Goal: Use online tool/utility: Utilize a website feature to perform a specific function

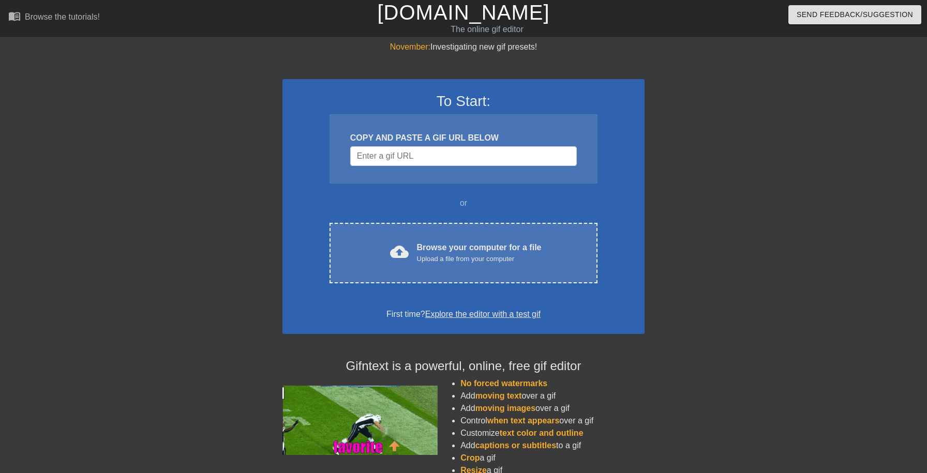
click at [418, 210] on div "To Start: COPY AND PASTE A GIF URL BELOW or cloud_upload Browse your computer f…" at bounding box center [464, 206] width 362 height 255
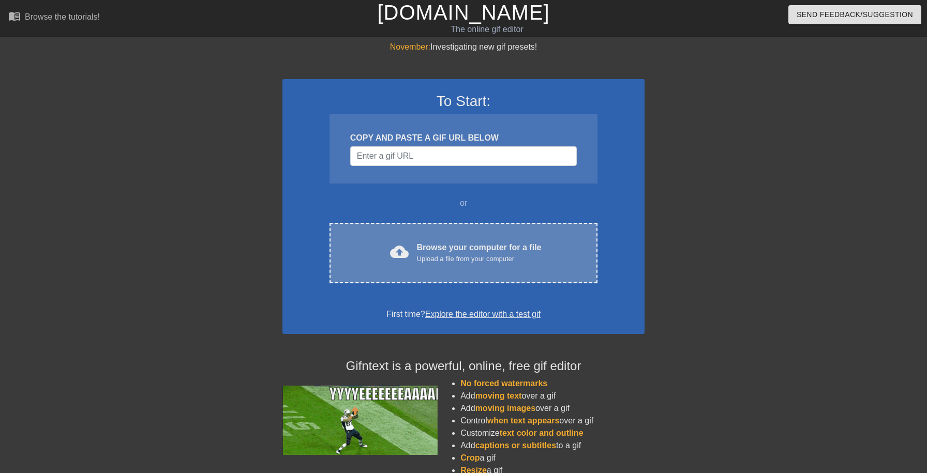
click at [417, 260] on div "Upload a file from your computer" at bounding box center [479, 259] width 125 height 10
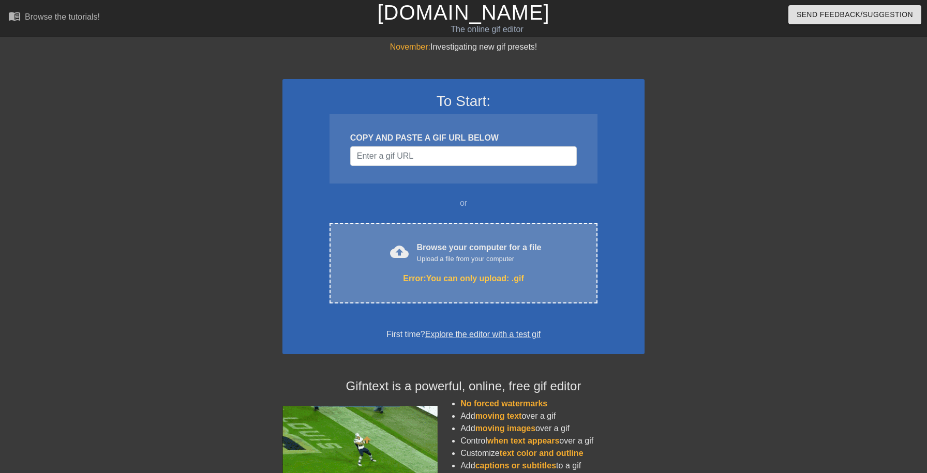
click at [451, 255] on div "Upload a file from your computer" at bounding box center [479, 259] width 125 height 10
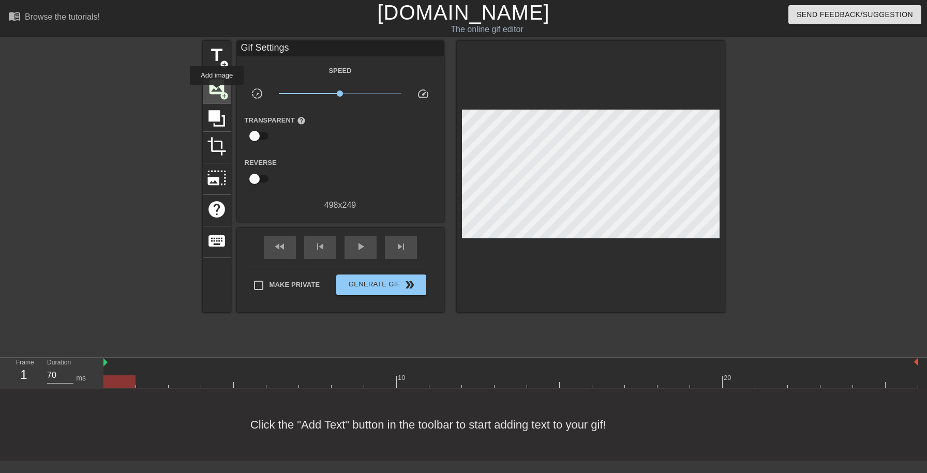
click at [217, 92] on span "image" at bounding box center [217, 87] width 20 height 20
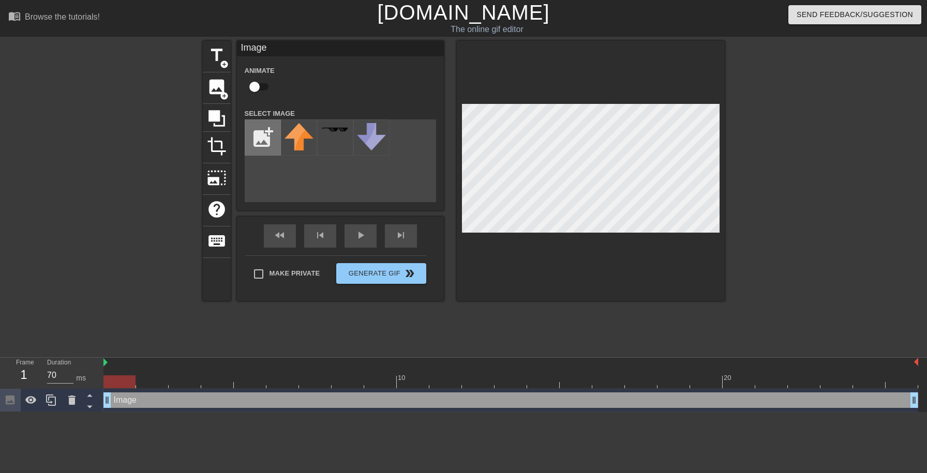
click at [261, 140] on input "file" at bounding box center [262, 137] width 35 height 35
type input "C:\fakepath\IMG_0892.jpg"
click at [299, 138] on div at bounding box center [299, 138] width 36 height 36
click at [260, 87] on input "checkbox" at bounding box center [254, 87] width 59 height 20
checkbox input "true"
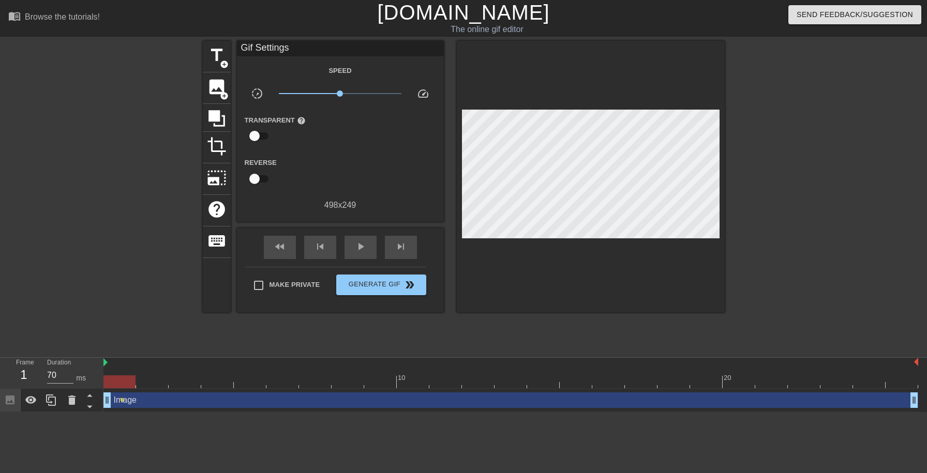
click at [577, 275] on div at bounding box center [591, 177] width 268 height 272
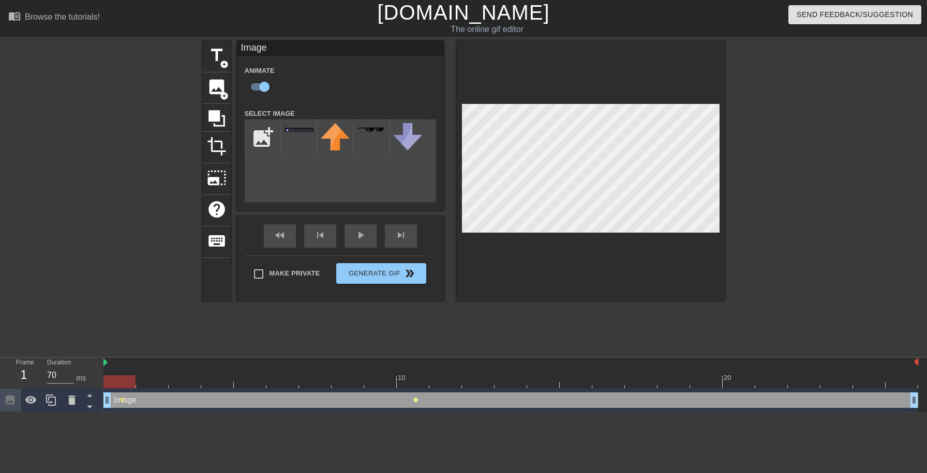
click at [414, 401] on span "lens" at bounding box center [415, 400] width 5 height 5
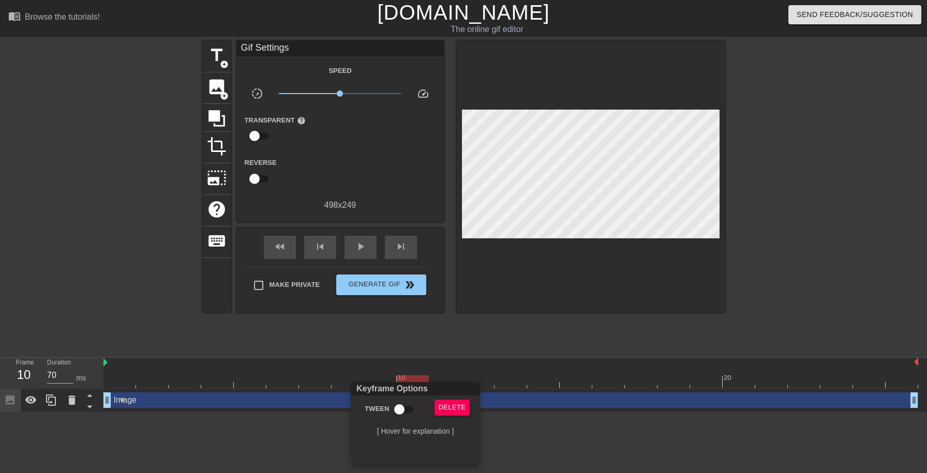
click at [452, 417] on div "Delete" at bounding box center [455, 412] width 56 height 24
click at [447, 411] on span "Delete" at bounding box center [452, 408] width 27 height 12
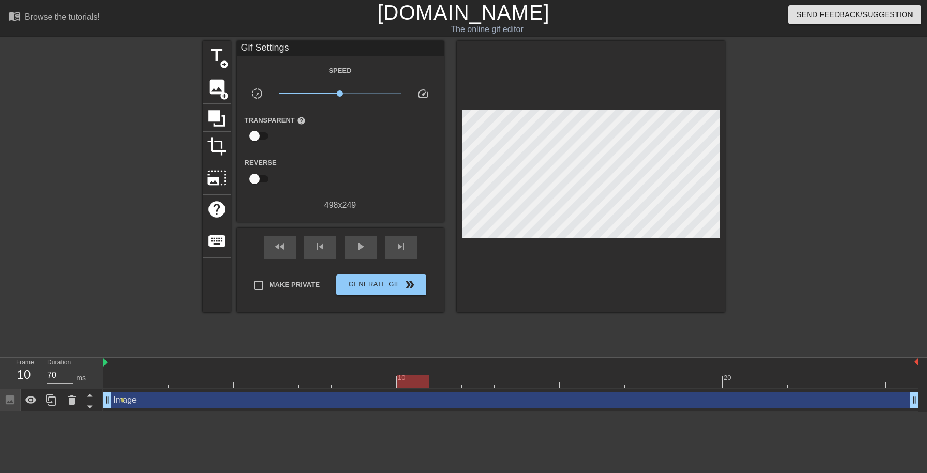
click at [118, 391] on div "Image drag_handle drag_handle lens" at bounding box center [510, 400] width 815 height 23
click at [114, 376] on div at bounding box center [119, 374] width 33 height 13
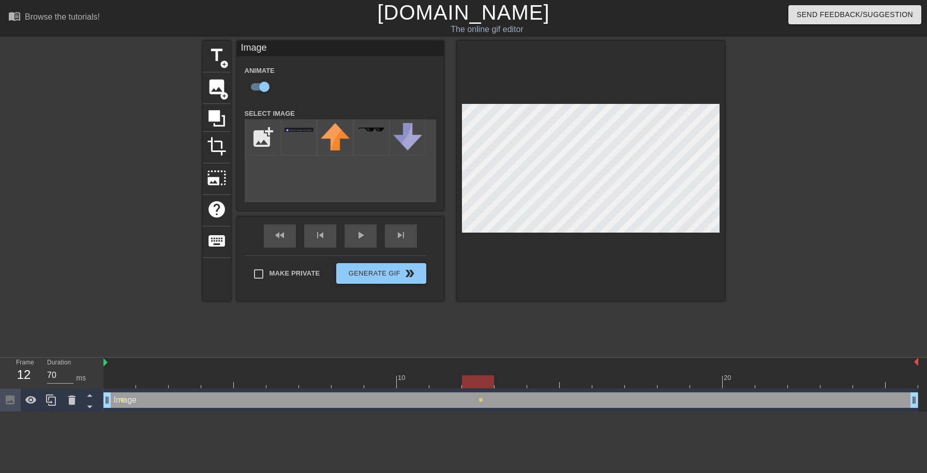
click at [404, 157] on div "title add_circle image add_circle crop photo_size_select_large help keyboard Im…" at bounding box center [464, 171] width 522 height 260
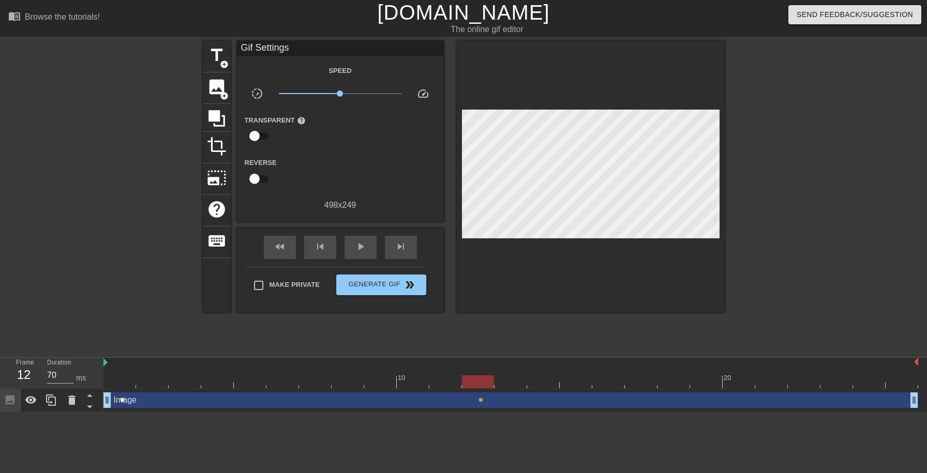
click at [123, 402] on span "lens" at bounding box center [122, 400] width 5 height 5
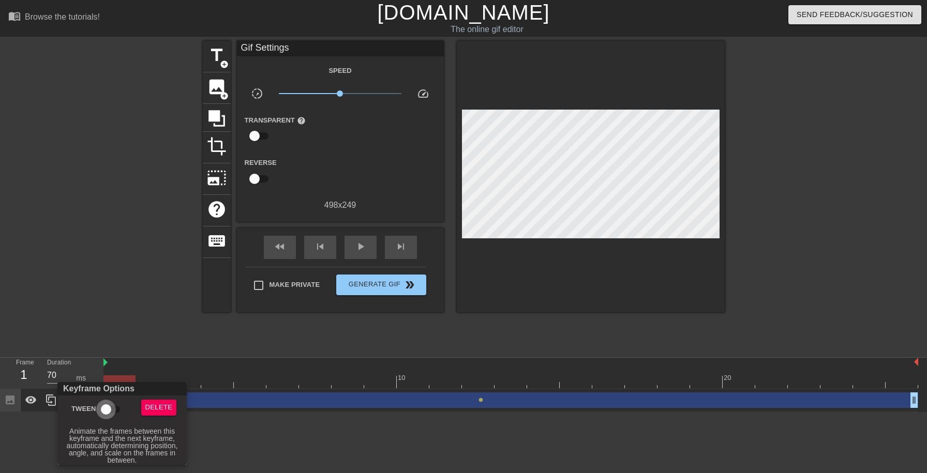
click at [110, 411] on input "Tween" at bounding box center [106, 410] width 59 height 20
checkbox input "true"
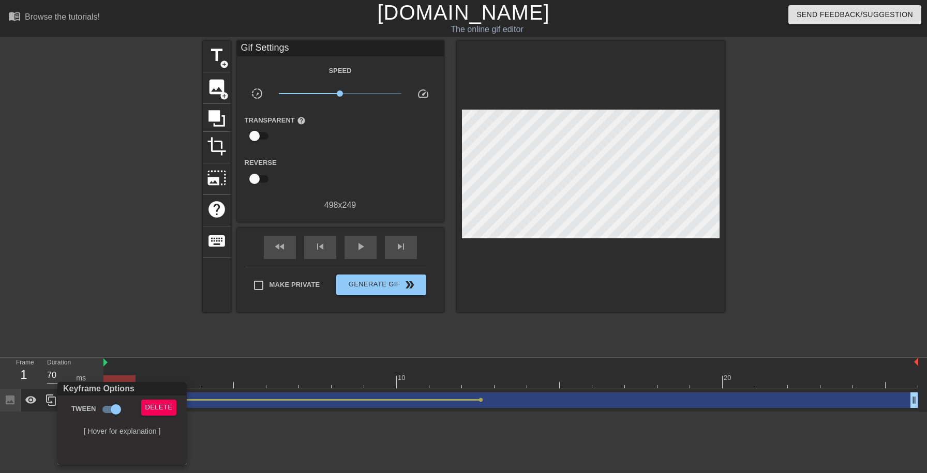
click at [132, 325] on div at bounding box center [463, 236] width 927 height 473
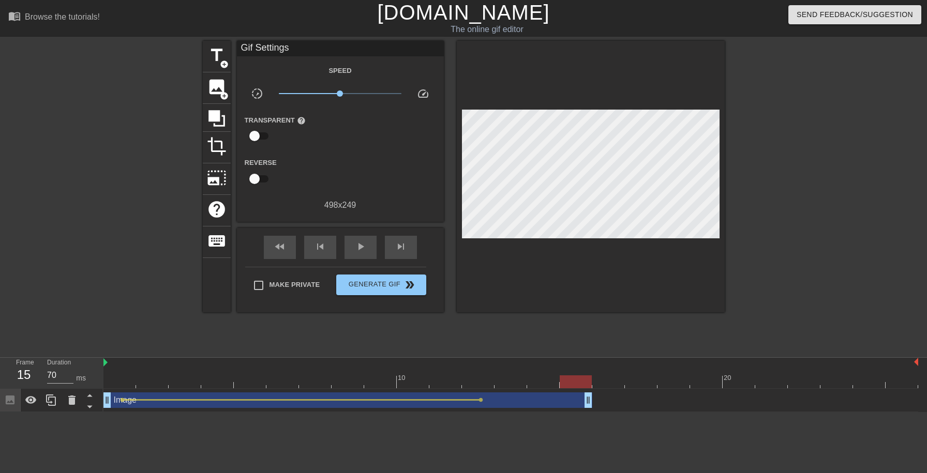
drag, startPoint x: 912, startPoint y: 398, endPoint x: 558, endPoint y: 374, distance: 354.2
click at [558, 374] on div "10 20 Image drag_handle drag_handle lens lens" at bounding box center [515, 385] width 824 height 54
drag, startPoint x: 557, startPoint y: 396, endPoint x: 490, endPoint y: 396, distance: 67.3
click at [490, 396] on div "Image drag_handle drag_handle" at bounding box center [298, 401] width 391 height 16
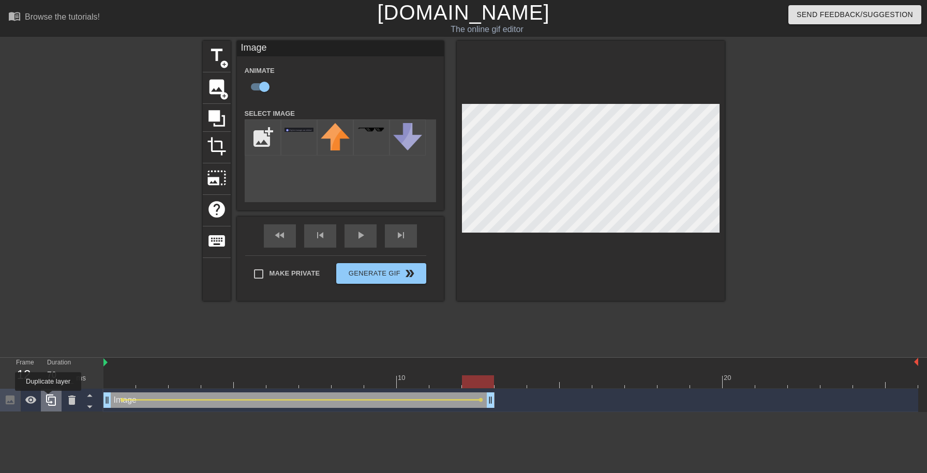
click at [49, 398] on icon at bounding box center [51, 400] width 10 height 11
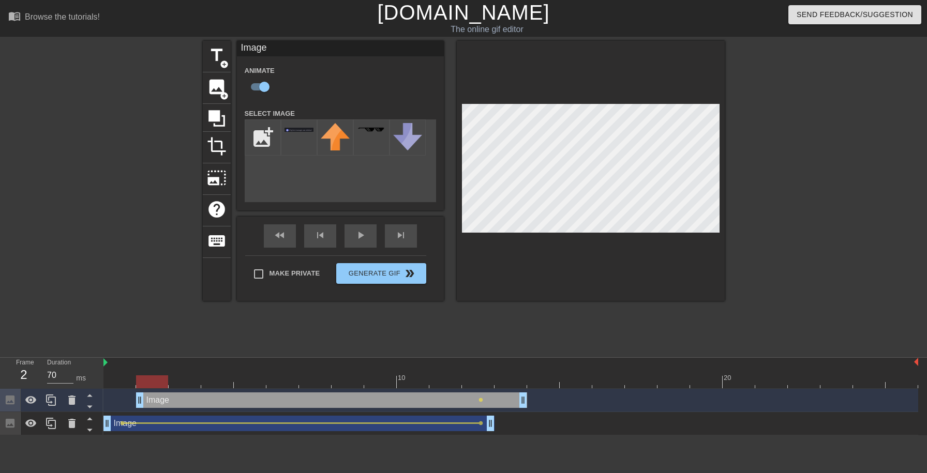
drag, startPoint x: 191, startPoint y: 402, endPoint x: 215, endPoint y: 410, distance: 25.2
click at [215, 410] on div "Image drag_handle drag_handle lens" at bounding box center [510, 400] width 815 height 23
click at [52, 403] on icon at bounding box center [51, 400] width 10 height 11
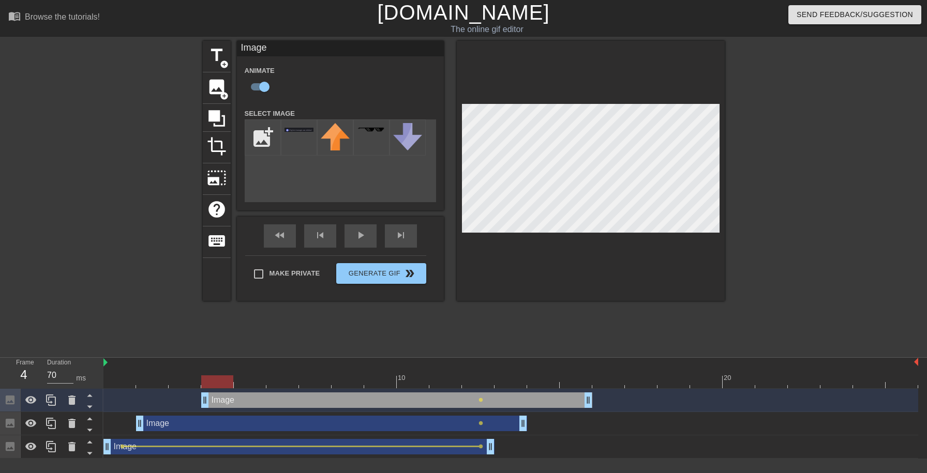
drag, startPoint x: 229, startPoint y: 403, endPoint x: 296, endPoint y: 403, distance: 67.8
click at [296, 403] on div "Image drag_handle drag_handle" at bounding box center [396, 401] width 391 height 16
click at [50, 403] on icon at bounding box center [51, 400] width 10 height 11
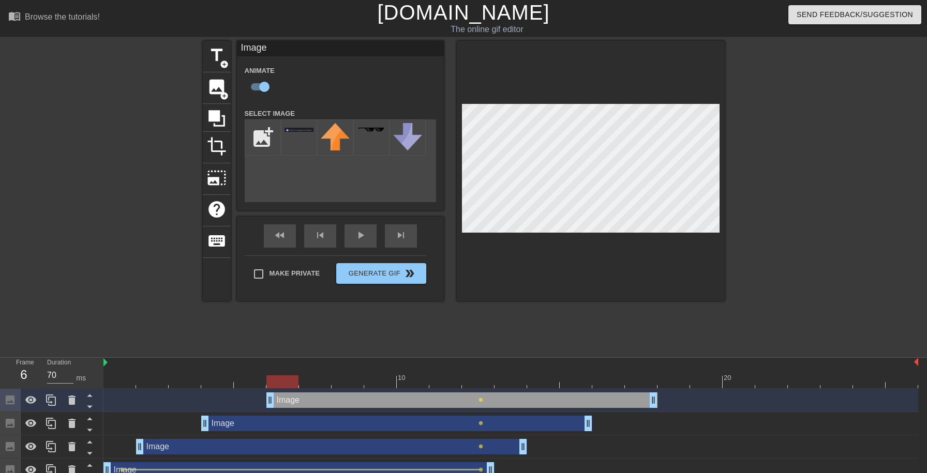
drag, startPoint x: 274, startPoint y: 403, endPoint x: 355, endPoint y: 403, distance: 80.7
click at [355, 403] on div "Image drag_handle drag_handle" at bounding box center [461, 401] width 391 height 16
click at [53, 399] on icon at bounding box center [51, 400] width 12 height 12
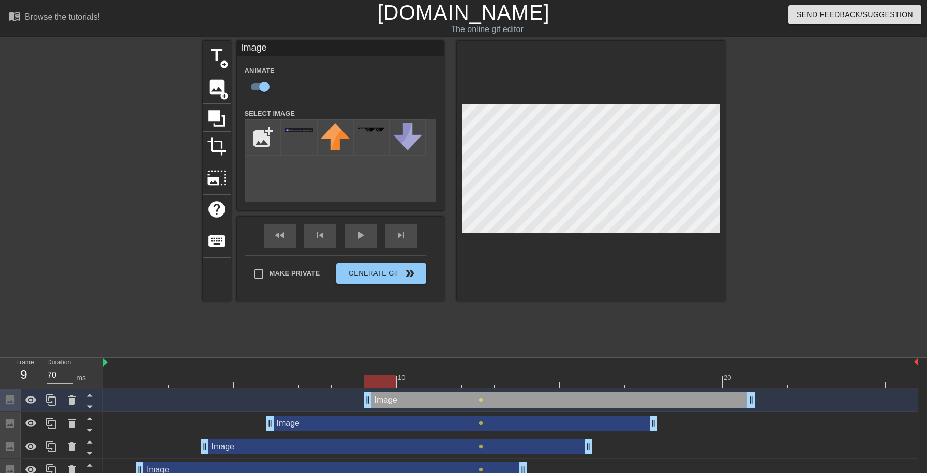
drag, startPoint x: 330, startPoint y: 403, endPoint x: 420, endPoint y: 403, distance: 90.0
click at [420, 403] on div "Image drag_handle drag_handle" at bounding box center [559, 401] width 391 height 16
click at [49, 402] on icon at bounding box center [51, 400] width 12 height 12
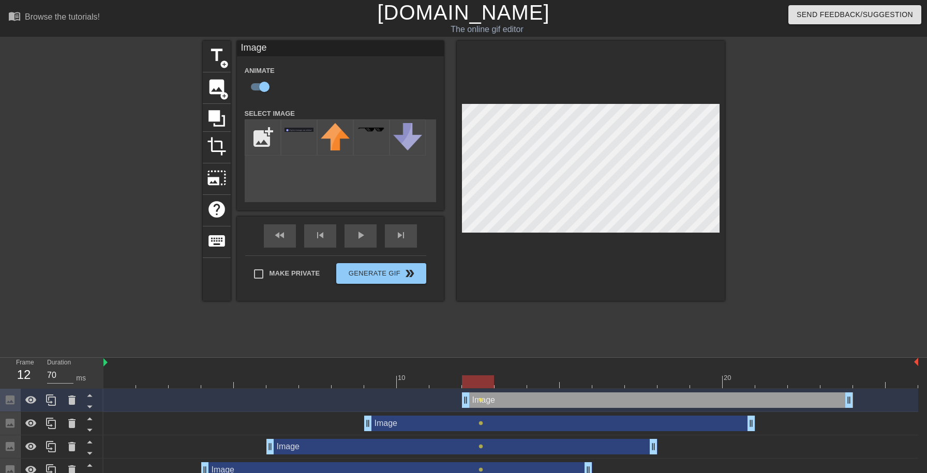
drag, startPoint x: 419, startPoint y: 403, endPoint x: 519, endPoint y: 401, distance: 100.4
click at [519, 401] on div "Image drag_handle drag_handle" at bounding box center [657, 401] width 391 height 16
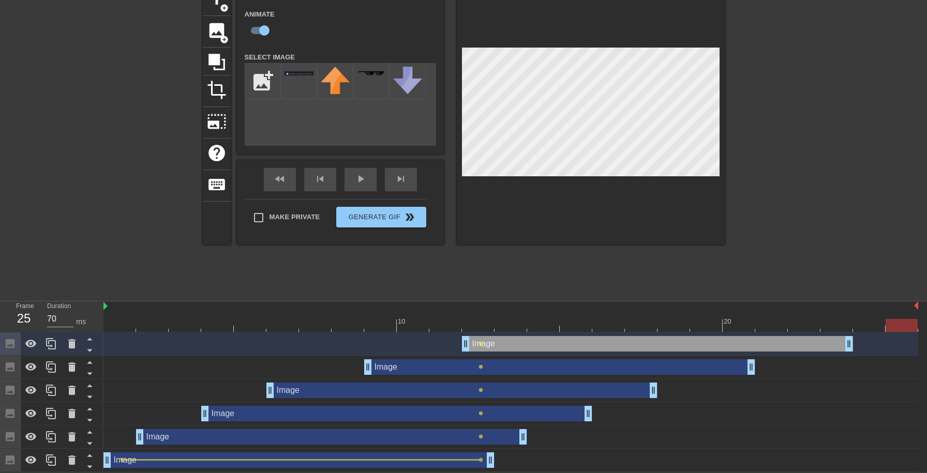
click at [481, 340] on div "Image drag_handle drag_handle" at bounding box center [657, 344] width 391 height 16
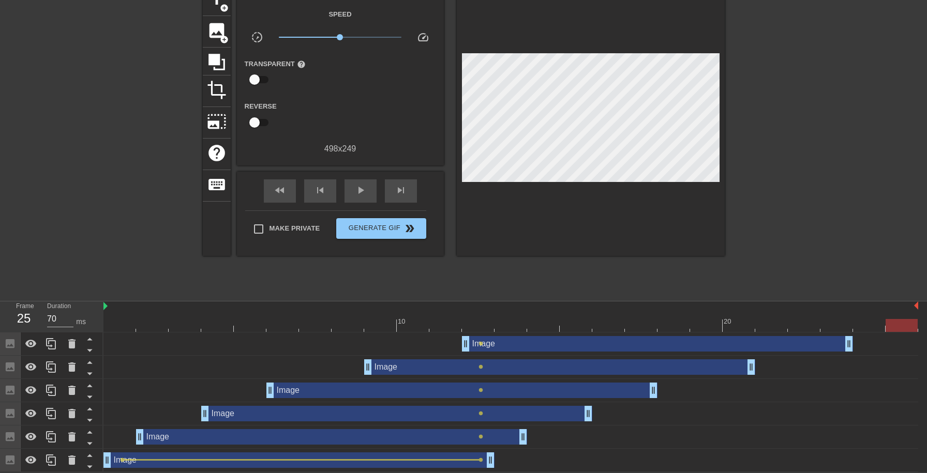
drag, startPoint x: 481, startPoint y: 343, endPoint x: 642, endPoint y: 349, distance: 161.0
click at [642, 349] on div "Image drag_handle drag_handle lens" at bounding box center [510, 344] width 815 height 16
click at [481, 345] on span "lens" at bounding box center [481, 344] width 5 height 5
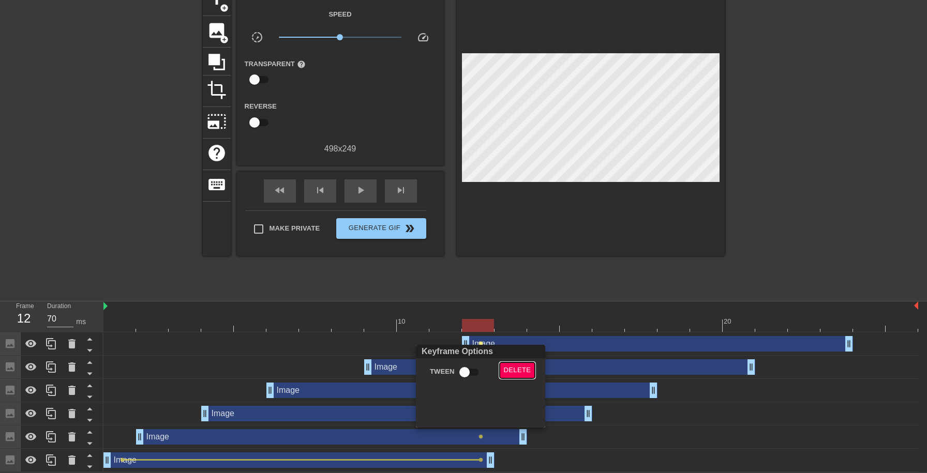
click at [503, 365] on button "Delete" at bounding box center [518, 371] width 36 height 16
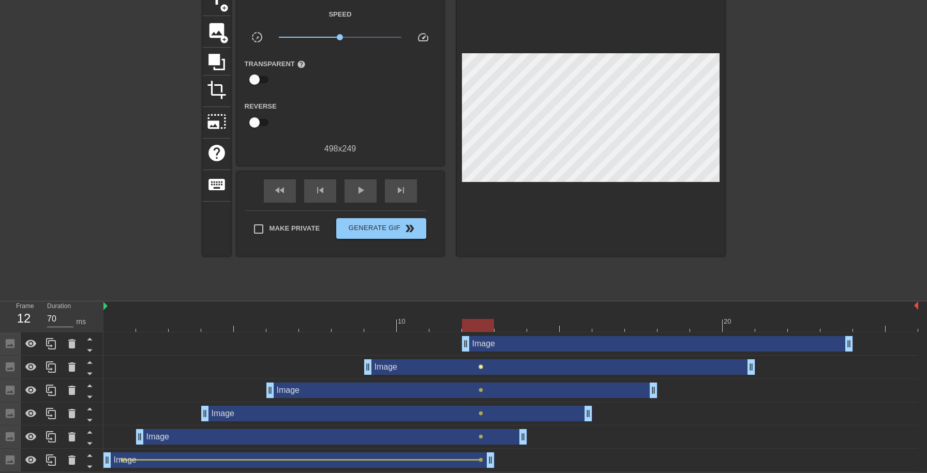
click at [481, 368] on span "lens" at bounding box center [481, 367] width 5 height 5
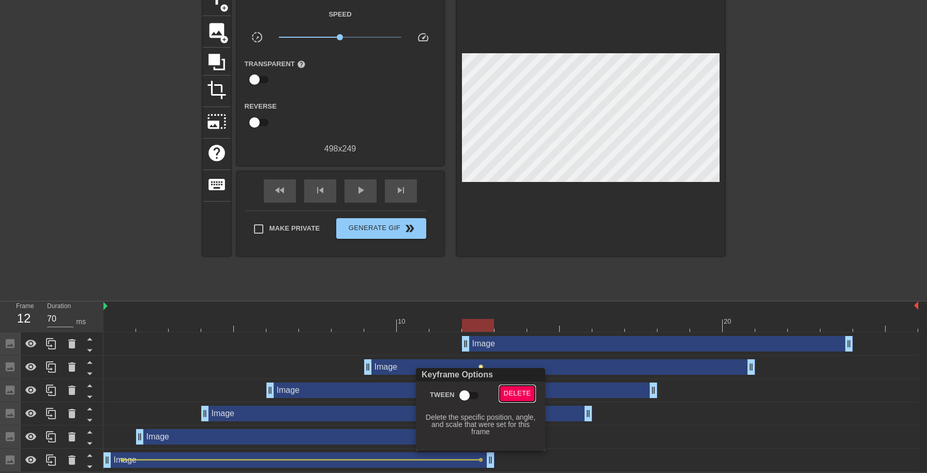
click at [506, 394] on span "Delete" at bounding box center [517, 394] width 27 height 12
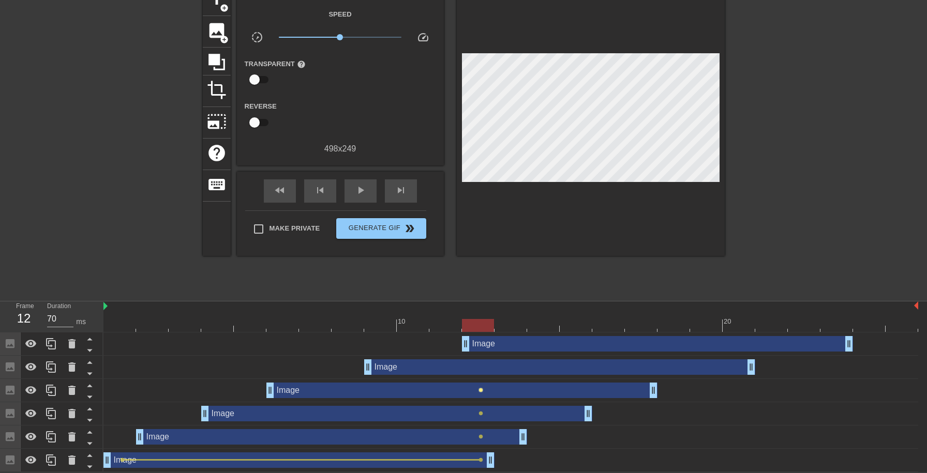
click at [483, 391] on span "lens" at bounding box center [481, 390] width 5 height 5
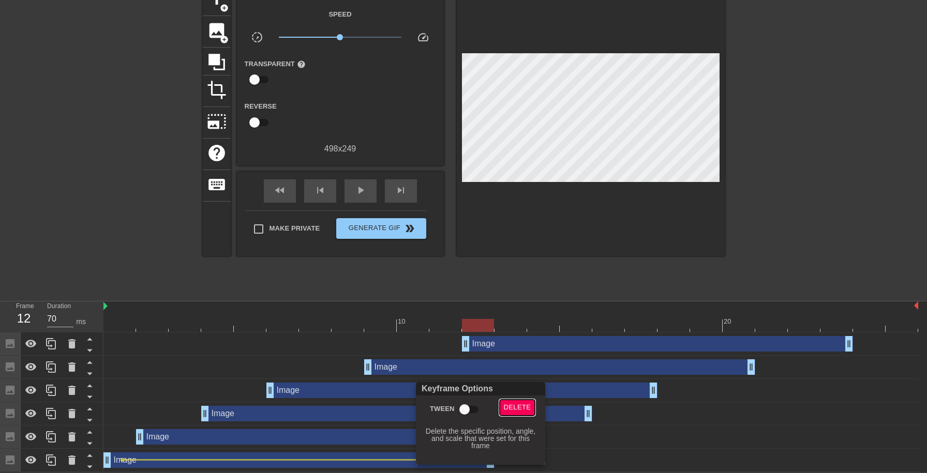
click at [511, 406] on span "Delete" at bounding box center [517, 408] width 27 height 12
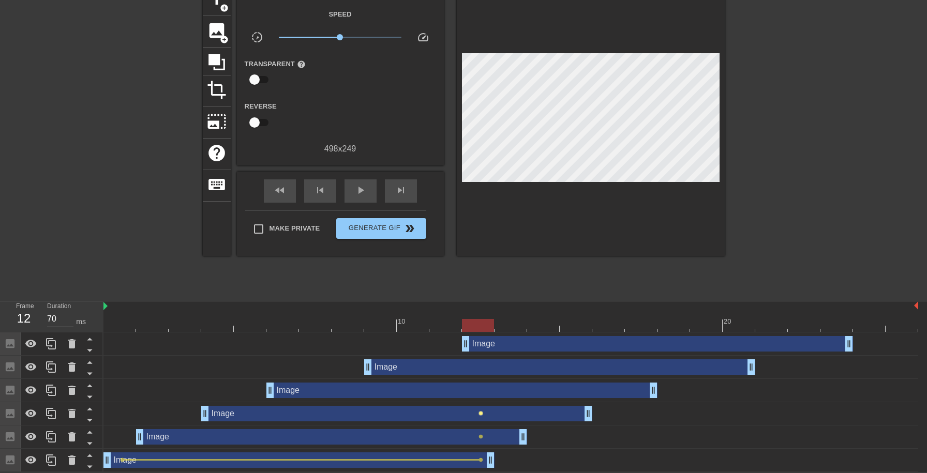
click at [481, 413] on span "lens" at bounding box center [481, 413] width 5 height 5
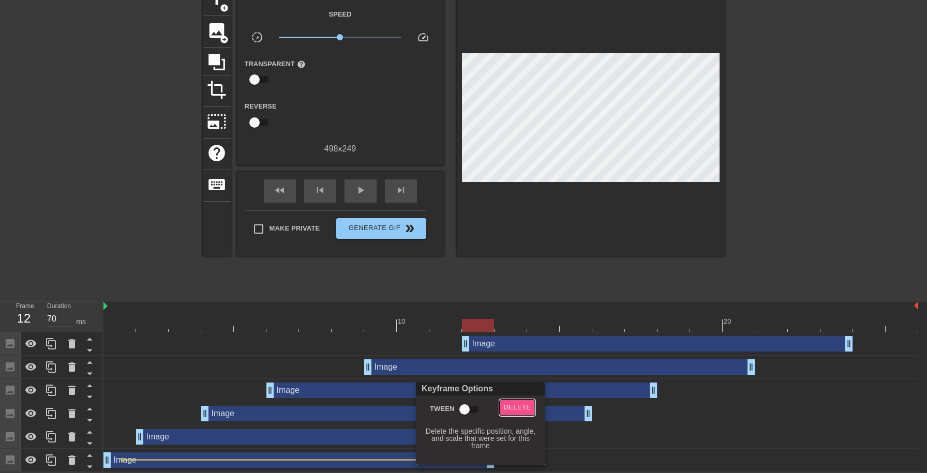
click at [514, 405] on span "Delete" at bounding box center [517, 408] width 27 height 12
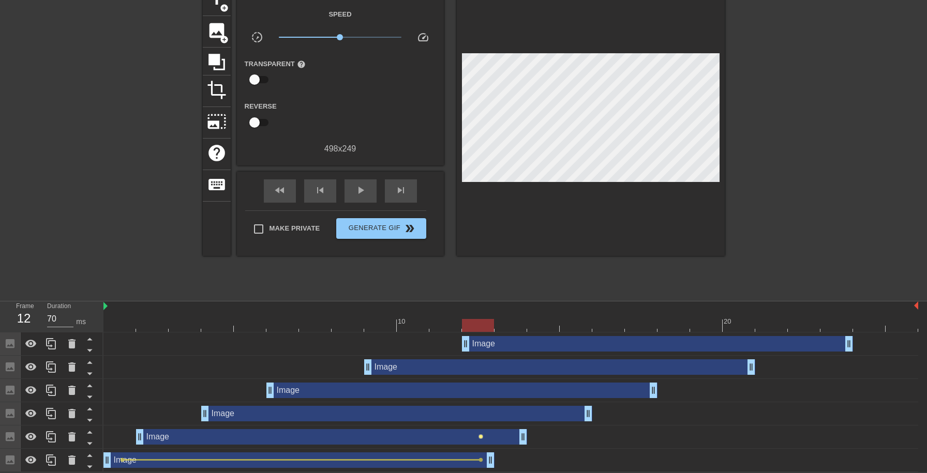
click at [482, 436] on span "lens" at bounding box center [481, 437] width 5 height 5
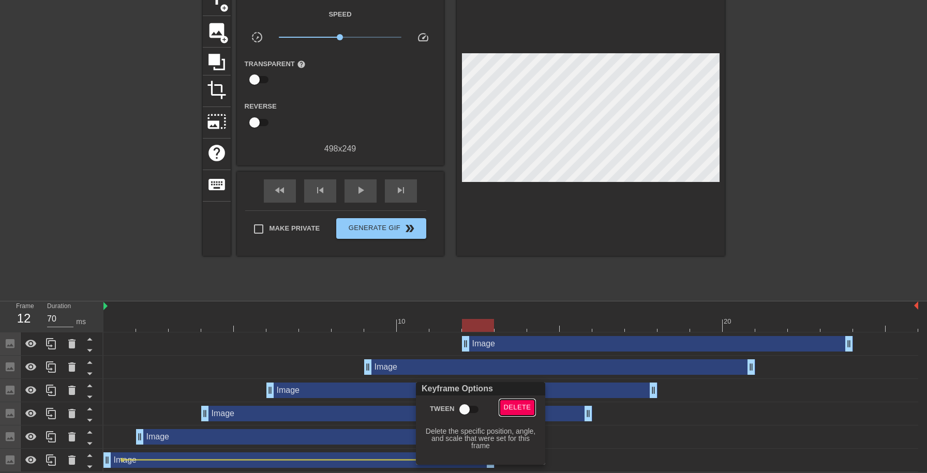
click at [509, 408] on span "Delete" at bounding box center [517, 408] width 27 height 12
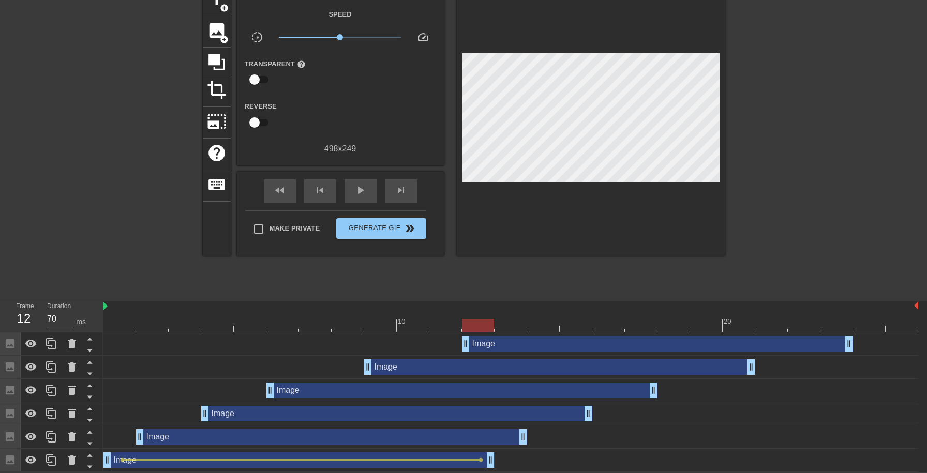
click at [355, 437] on div "Image drag_handle drag_handle" at bounding box center [331, 437] width 391 height 16
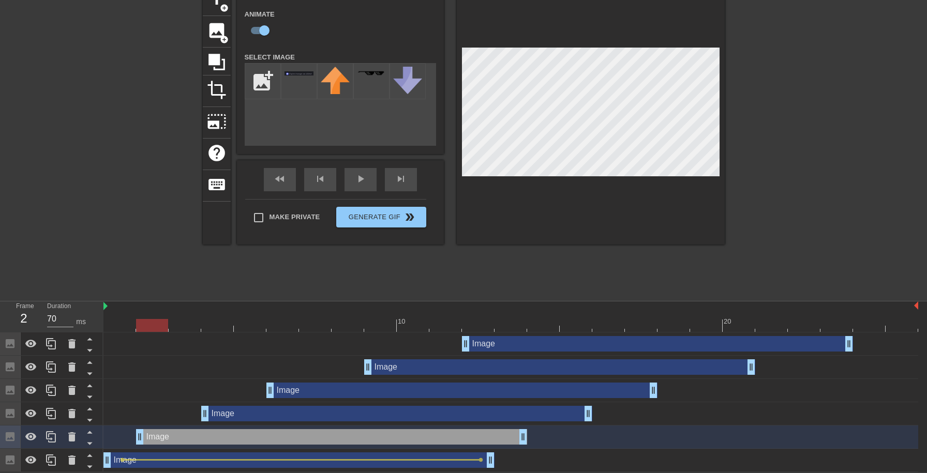
click at [162, 330] on div at bounding box center [510, 325] width 815 height 13
click at [211, 433] on div "Image drag_handle drag_handle" at bounding box center [331, 437] width 391 height 16
click at [125, 321] on div at bounding box center [510, 325] width 815 height 13
drag, startPoint x: 186, startPoint y: 332, endPoint x: 179, endPoint y: 332, distance: 7.8
click at [185, 332] on div "10 20" at bounding box center [510, 317] width 815 height 31
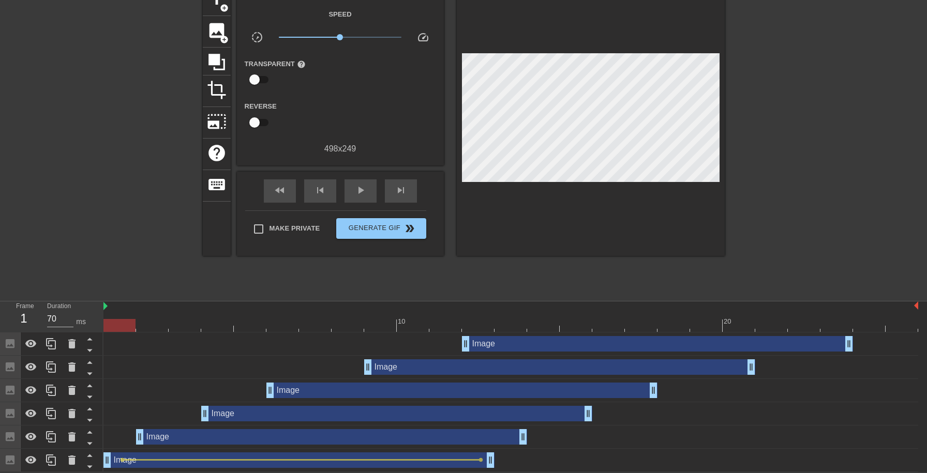
click at [161, 321] on div at bounding box center [510, 325] width 815 height 13
click at [183, 322] on div at bounding box center [510, 325] width 815 height 13
click at [208, 322] on div at bounding box center [510, 325] width 815 height 13
click at [181, 433] on div "Image drag_handle drag_handle" at bounding box center [331, 437] width 391 height 16
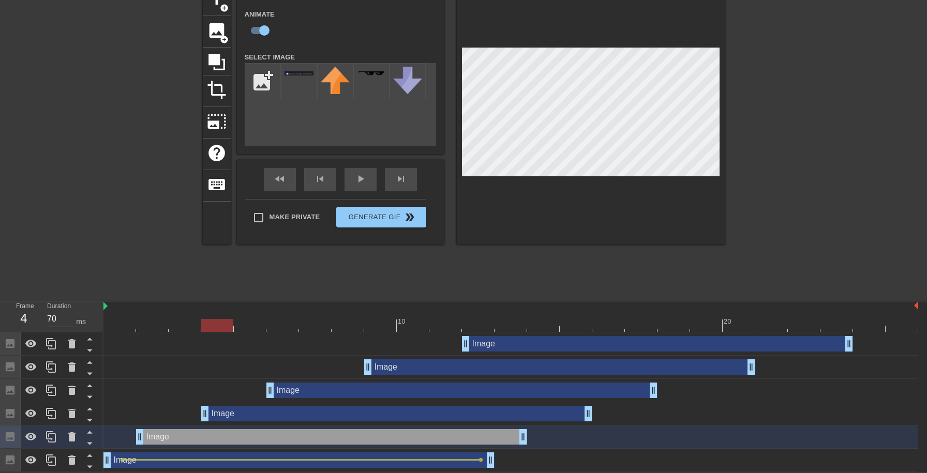
click at [161, 318] on div at bounding box center [152, 318] width 33 height 13
click at [150, 331] on div at bounding box center [510, 325] width 815 height 13
click at [162, 443] on div "Image drag_handle drag_handle" at bounding box center [331, 437] width 391 height 16
click at [271, 26] on input "checkbox" at bounding box center [264, 31] width 59 height 20
click at [258, 29] on input "checkbox" at bounding box center [254, 31] width 59 height 20
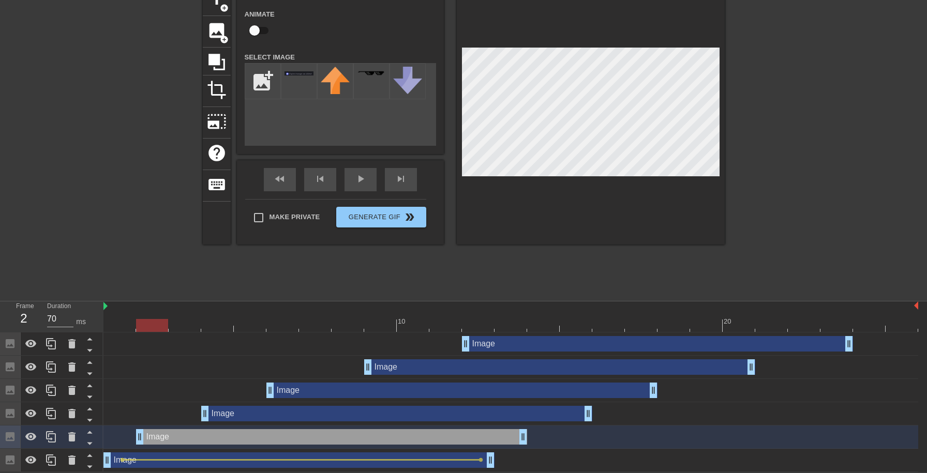
checkbox input "true"
click at [234, 441] on div "Image drag_handle drag_handle" at bounding box center [331, 437] width 391 height 16
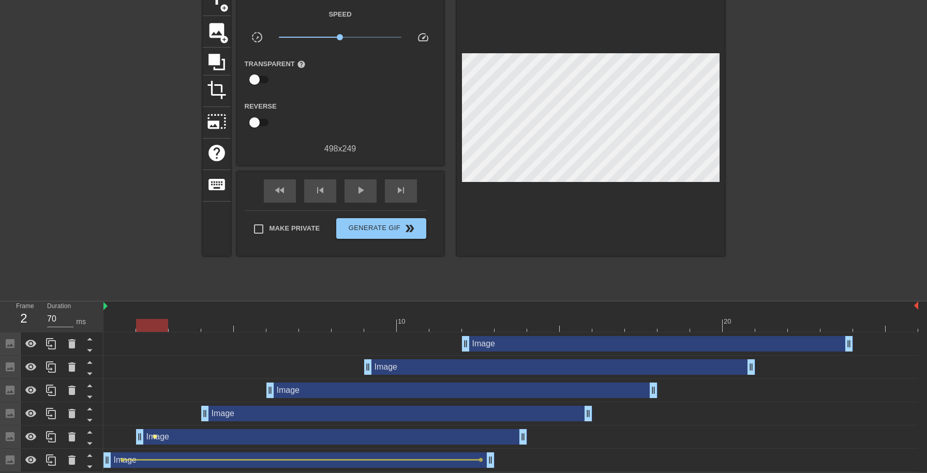
click at [155, 437] on span "lens" at bounding box center [155, 437] width 5 height 5
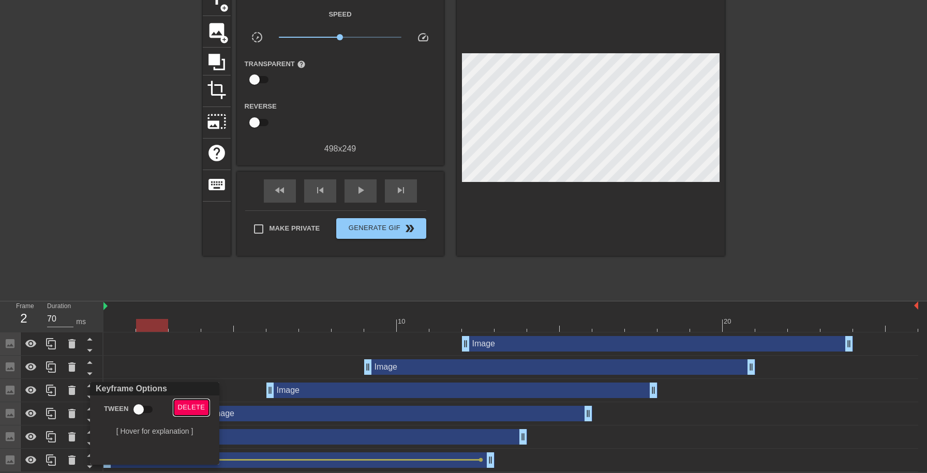
click at [187, 406] on span "Delete" at bounding box center [191, 408] width 27 height 12
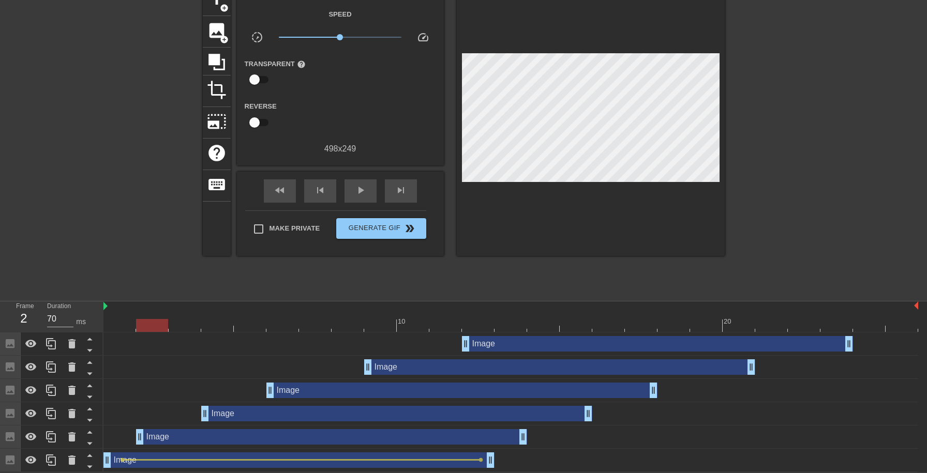
click at [198, 442] on div "Image drag_handle drag_handle" at bounding box center [331, 437] width 391 height 16
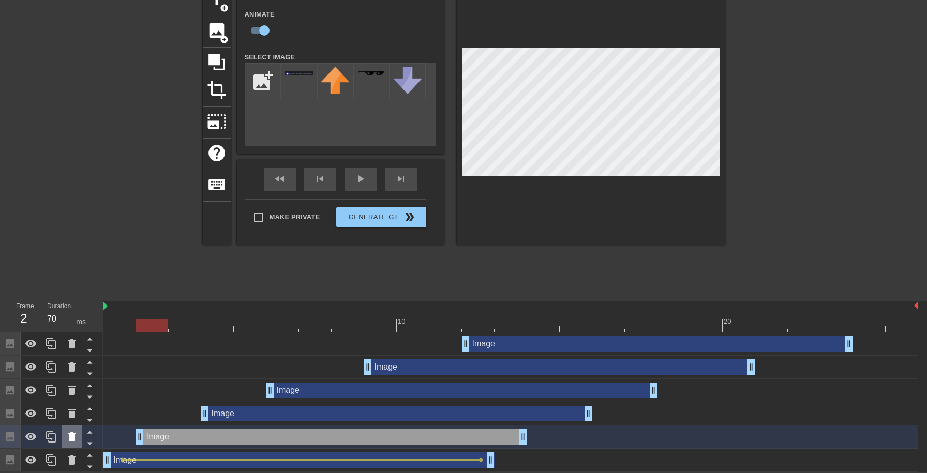
click at [66, 431] on icon at bounding box center [72, 437] width 12 height 12
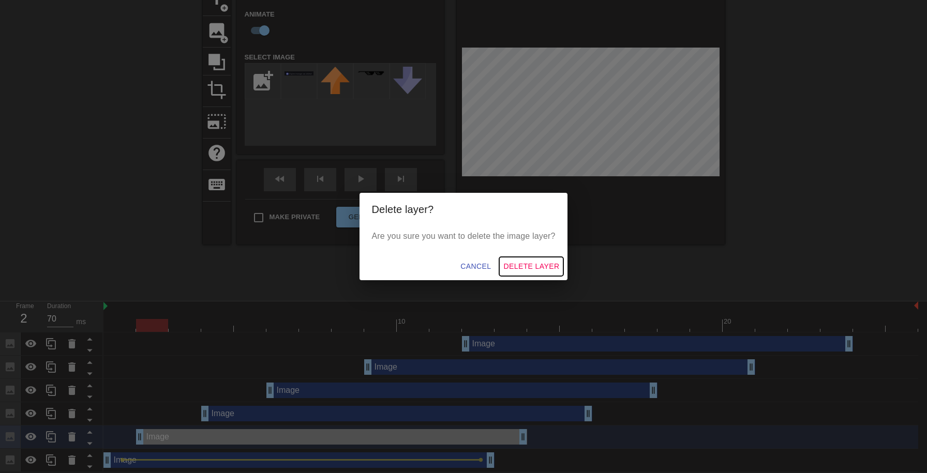
click at [525, 266] on span "Delete Layer" at bounding box center [531, 266] width 56 height 13
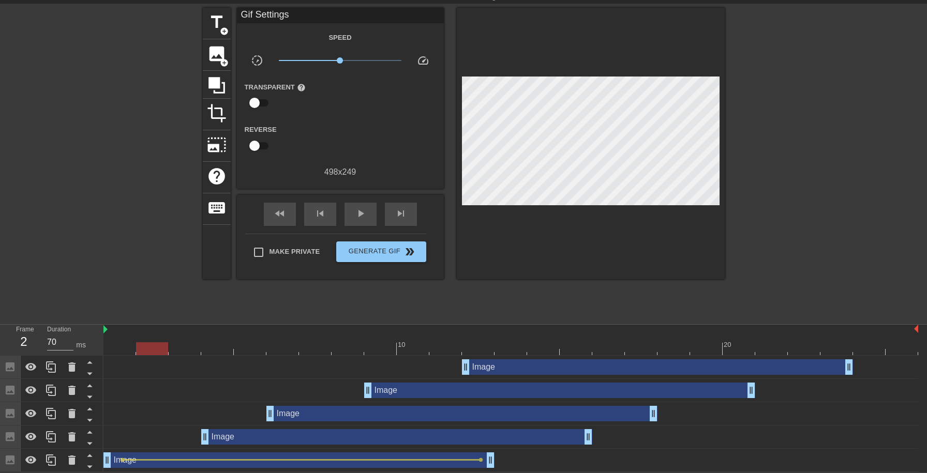
click at [251, 438] on div "Image drag_handle drag_handle" at bounding box center [396, 437] width 391 height 16
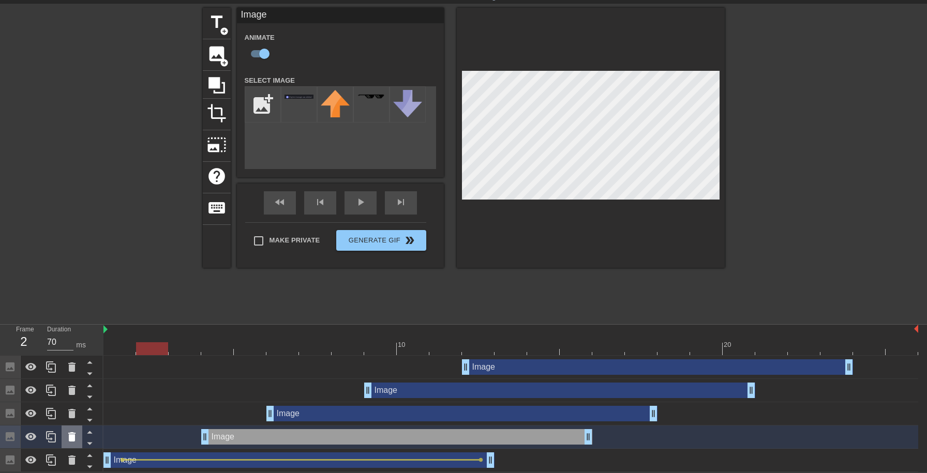
click at [70, 438] on icon at bounding box center [71, 437] width 7 height 9
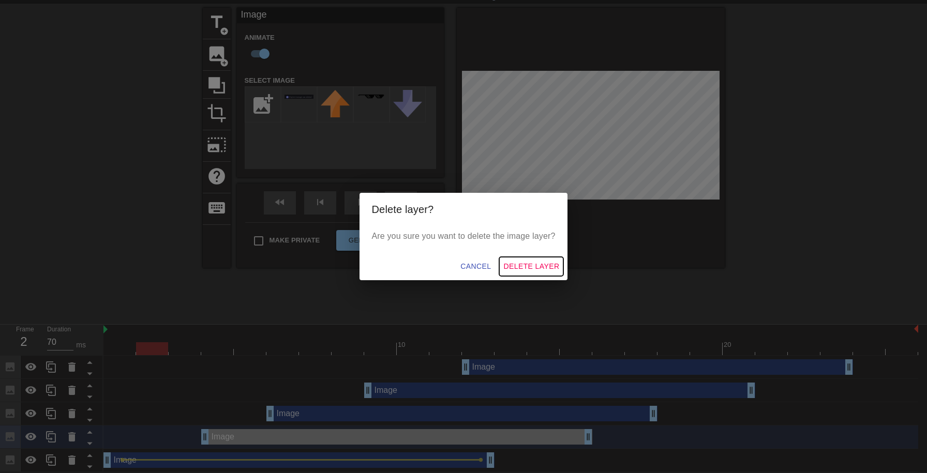
click at [525, 268] on span "Delete Layer" at bounding box center [531, 266] width 56 height 13
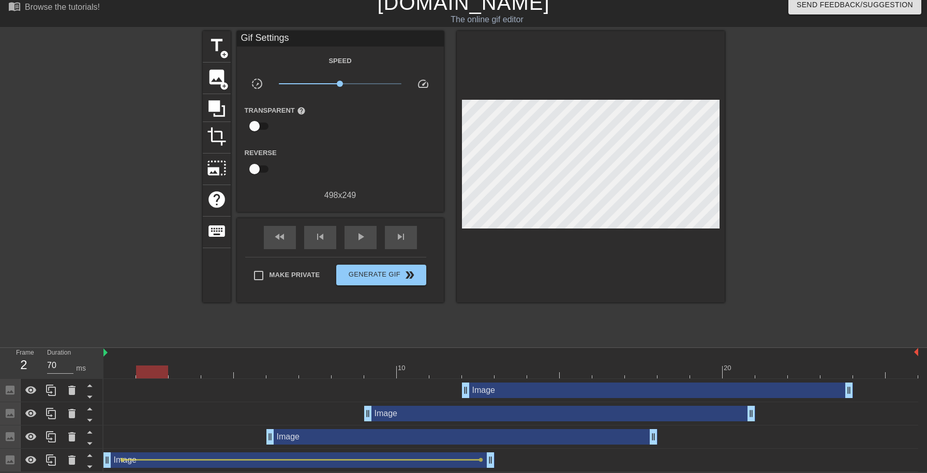
scroll to position [11, 0]
click at [71, 439] on icon at bounding box center [71, 437] width 7 height 9
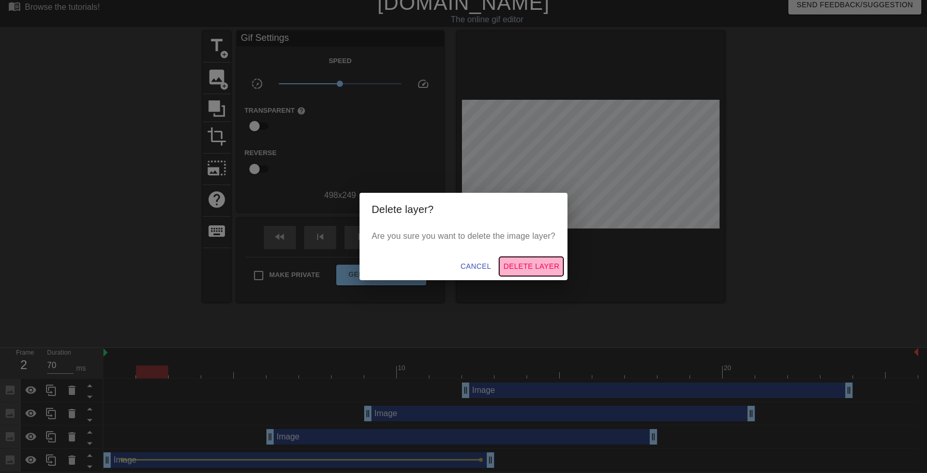
click at [545, 260] on span "Delete Layer" at bounding box center [531, 266] width 56 height 13
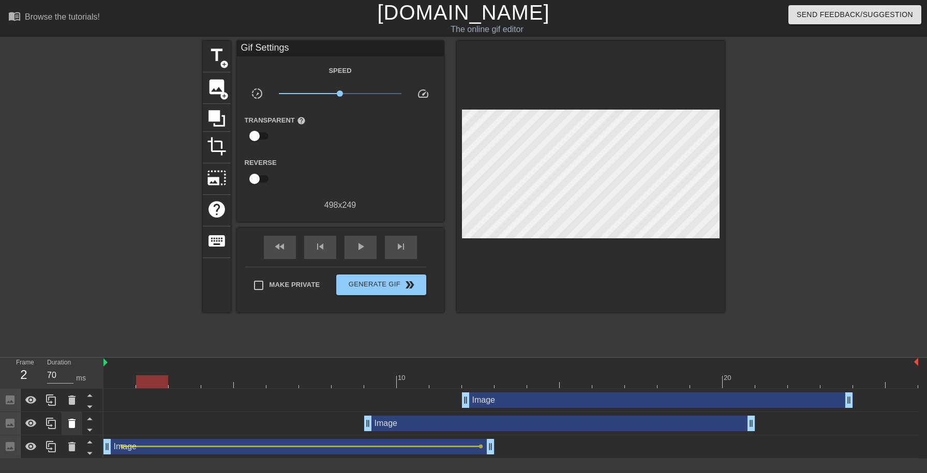
click at [74, 425] on icon at bounding box center [71, 423] width 7 height 9
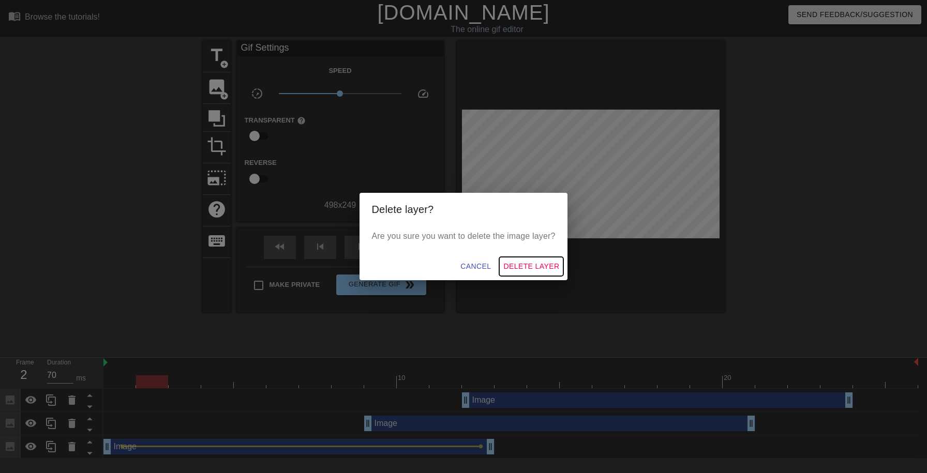
click at [531, 265] on span "Delete Layer" at bounding box center [531, 266] width 56 height 13
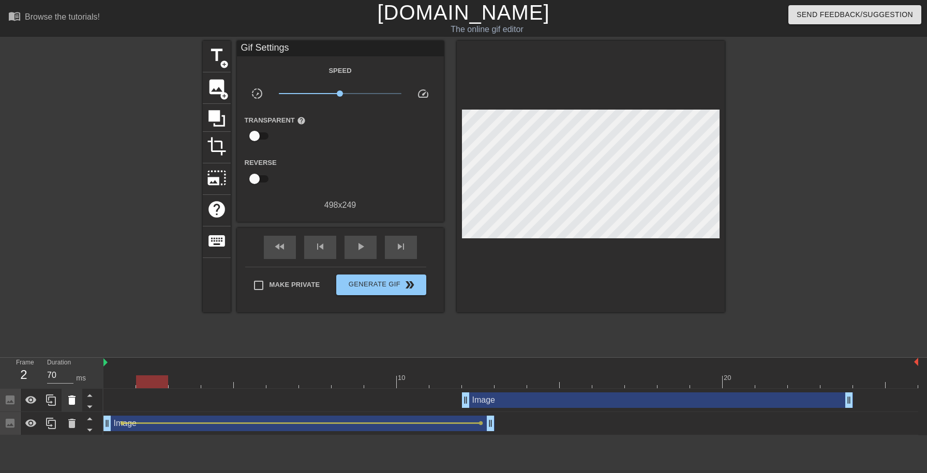
click at [73, 395] on icon at bounding box center [72, 400] width 12 height 12
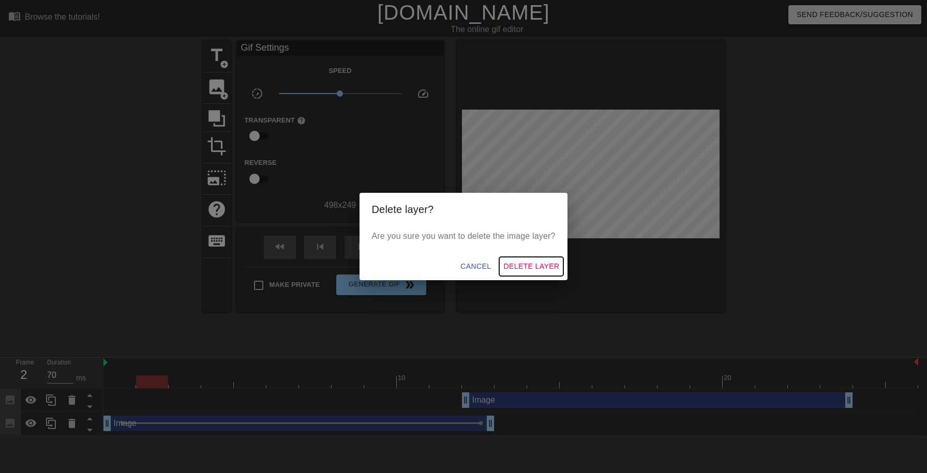
click at [534, 272] on span "Delete Layer" at bounding box center [531, 266] width 56 height 13
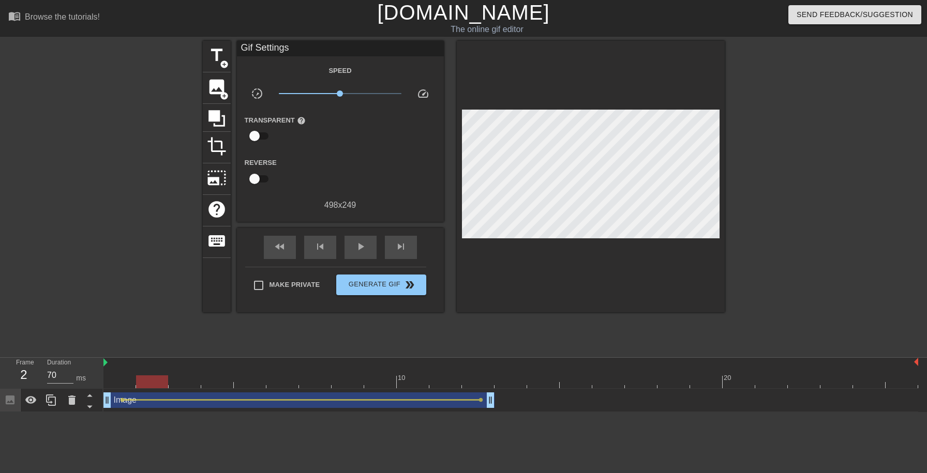
click at [191, 377] on div at bounding box center [510, 382] width 815 height 13
click at [477, 386] on div at bounding box center [510, 382] width 815 height 13
click at [279, 385] on div at bounding box center [510, 382] width 815 height 13
click at [250, 385] on div at bounding box center [510, 382] width 815 height 13
click at [218, 91] on span "image" at bounding box center [217, 87] width 20 height 20
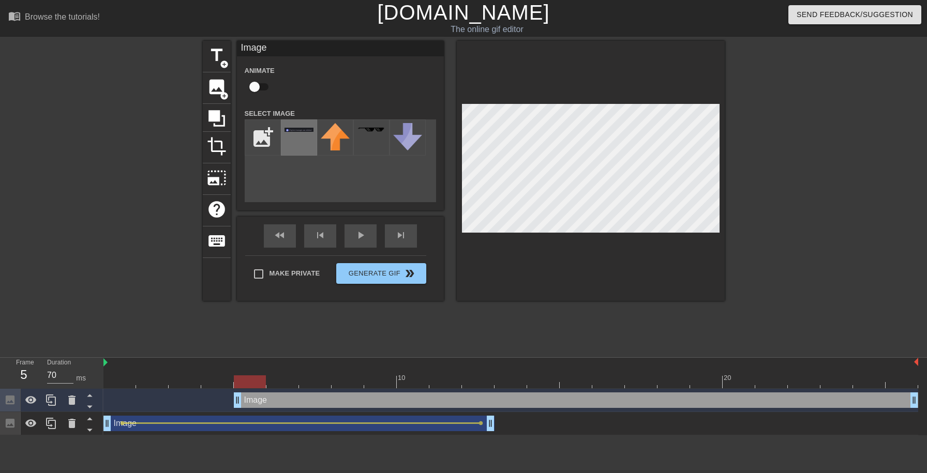
click at [295, 140] on div at bounding box center [299, 138] width 36 height 36
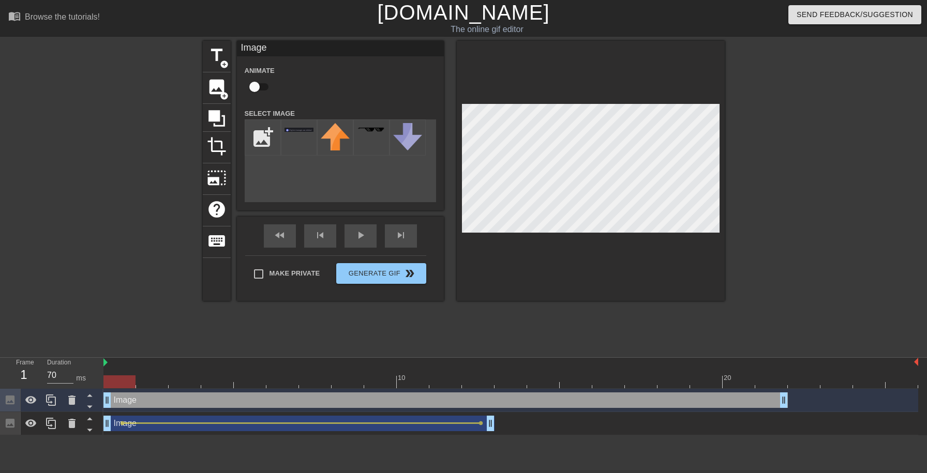
drag, startPoint x: 773, startPoint y: 401, endPoint x: 605, endPoint y: 393, distance: 167.8
click at [605, 393] on div "Image drag_handle drag_handle" at bounding box center [445, 401] width 685 height 16
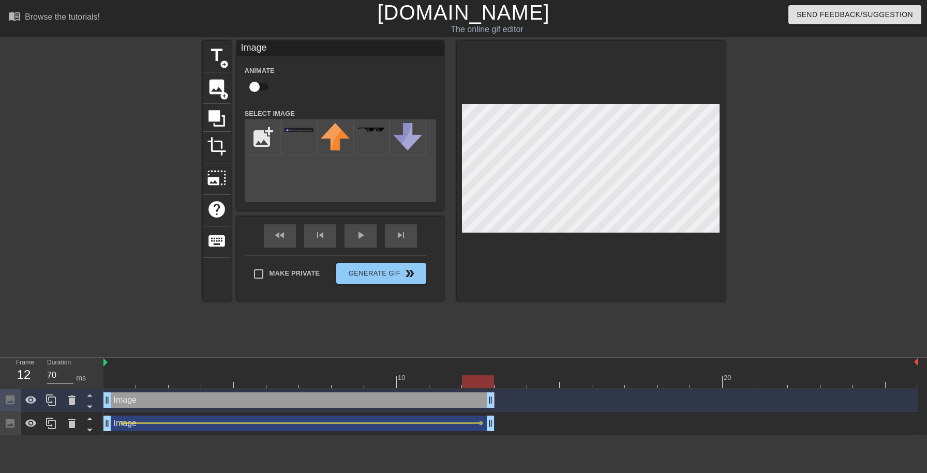
drag, startPoint x: 782, startPoint y: 398, endPoint x: 496, endPoint y: 403, distance: 286.2
click at [496, 403] on div "Image drag_handle drag_handle" at bounding box center [510, 401] width 815 height 16
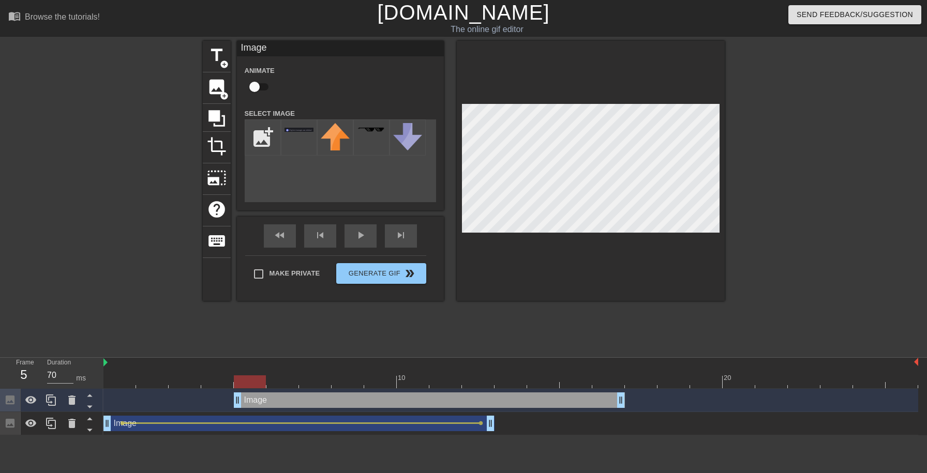
drag, startPoint x: 365, startPoint y: 401, endPoint x: 489, endPoint y: 400, distance: 124.2
click at [489, 400] on div "Image drag_handle drag_handle" at bounding box center [429, 401] width 391 height 16
click at [264, 87] on input "checkbox" at bounding box center [254, 87] width 59 height 20
checkbox input "true"
click at [610, 384] on div at bounding box center [510, 382] width 815 height 13
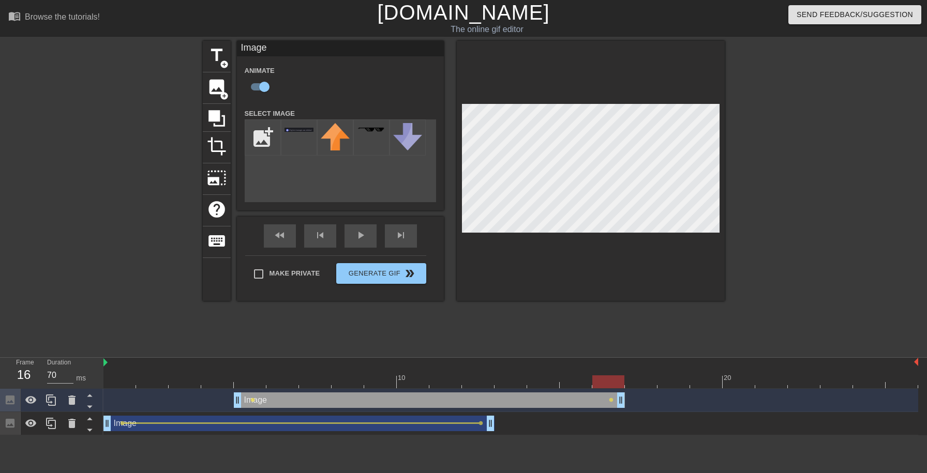
click at [384, 159] on div "title add_circle image add_circle crop photo_size_select_large help keyboard Im…" at bounding box center [464, 171] width 522 height 260
click at [254, 402] on span "lens" at bounding box center [252, 400] width 5 height 5
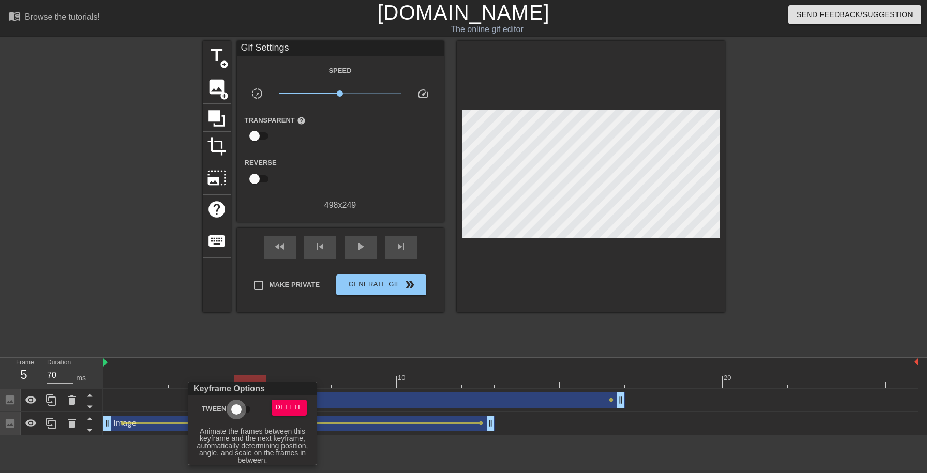
click at [239, 407] on input "Tween" at bounding box center [236, 410] width 59 height 20
checkbox input "true"
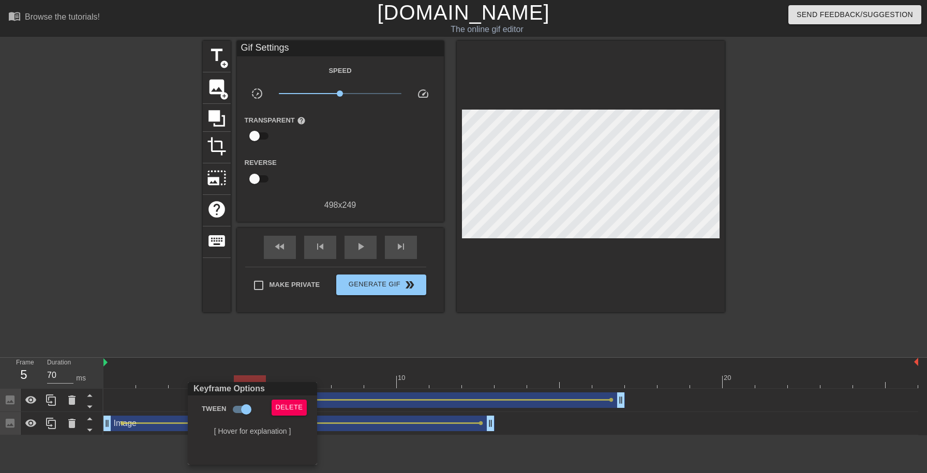
click at [559, 385] on div at bounding box center [463, 236] width 927 height 473
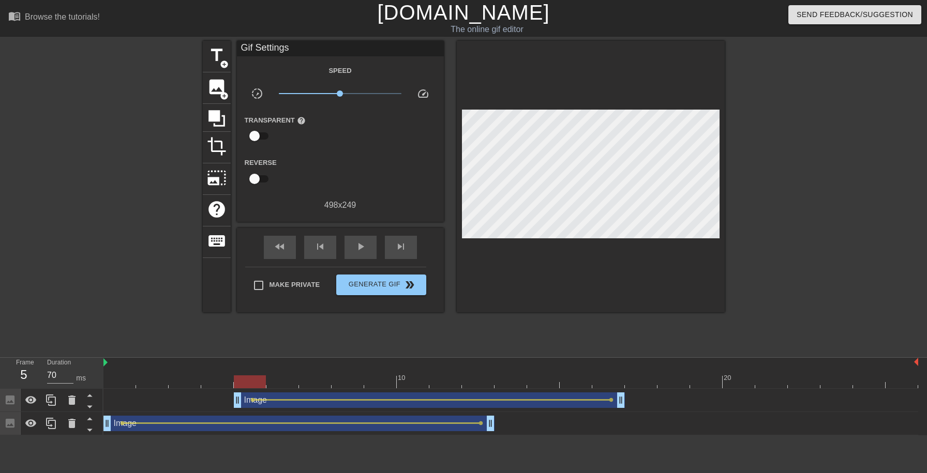
click at [347, 380] on div at bounding box center [510, 382] width 815 height 13
click at [377, 382] on div at bounding box center [510, 382] width 815 height 13
click at [222, 95] on span "add_circle" at bounding box center [224, 96] width 9 height 9
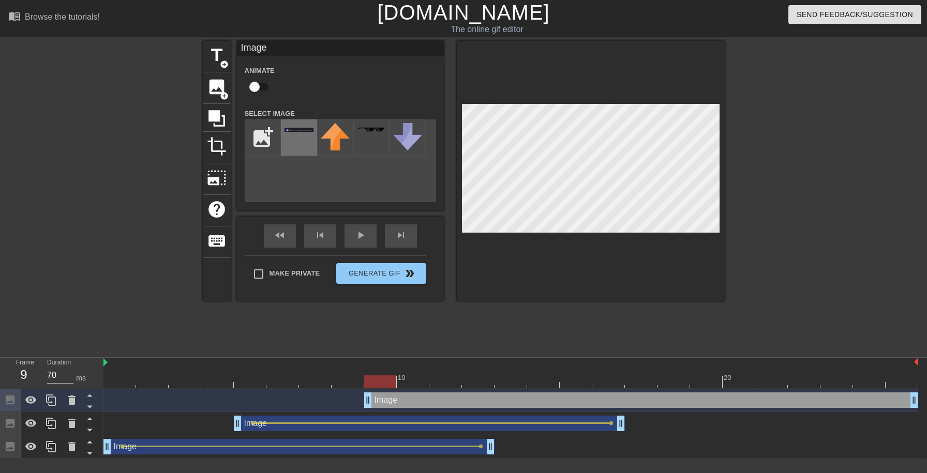
click at [310, 134] on div at bounding box center [299, 138] width 36 height 36
click at [267, 88] on input "checkbox" at bounding box center [254, 87] width 59 height 20
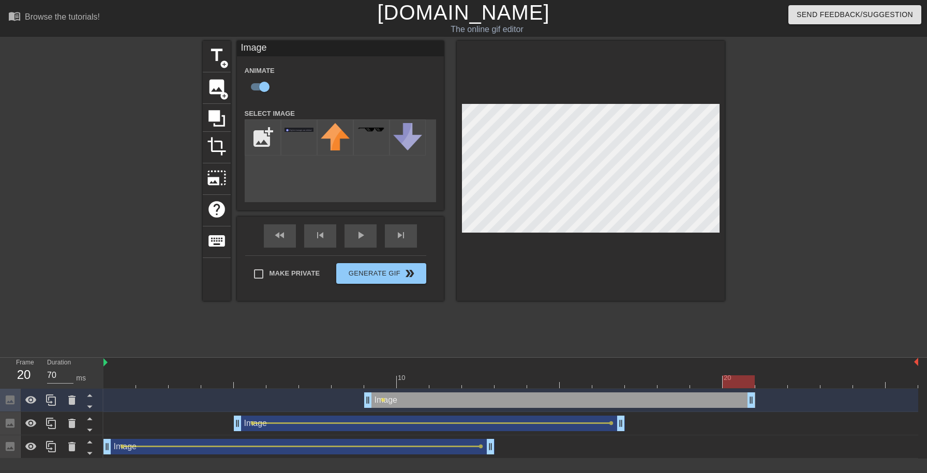
drag, startPoint x: 914, startPoint y: 398, endPoint x: 744, endPoint y: 399, distance: 170.2
click at [744, 399] on div "Image drag_handle drag_handle" at bounding box center [559, 401] width 391 height 16
click at [347, 168] on div "title add_circle image add_circle crop photo_size_select_large help keyboard Im…" at bounding box center [464, 171] width 522 height 260
click at [528, 387] on div at bounding box center [510, 382] width 815 height 13
click at [224, 102] on div "image add_circle" at bounding box center [217, 88] width 28 height 32
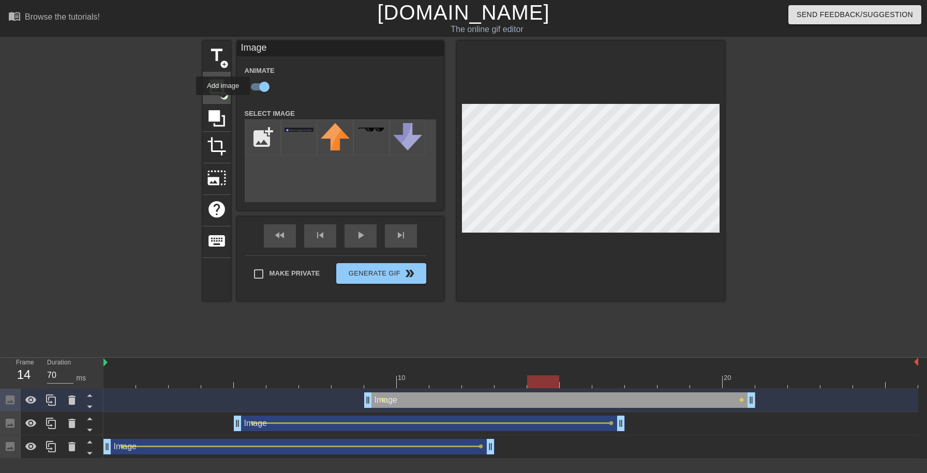
checkbox input "false"
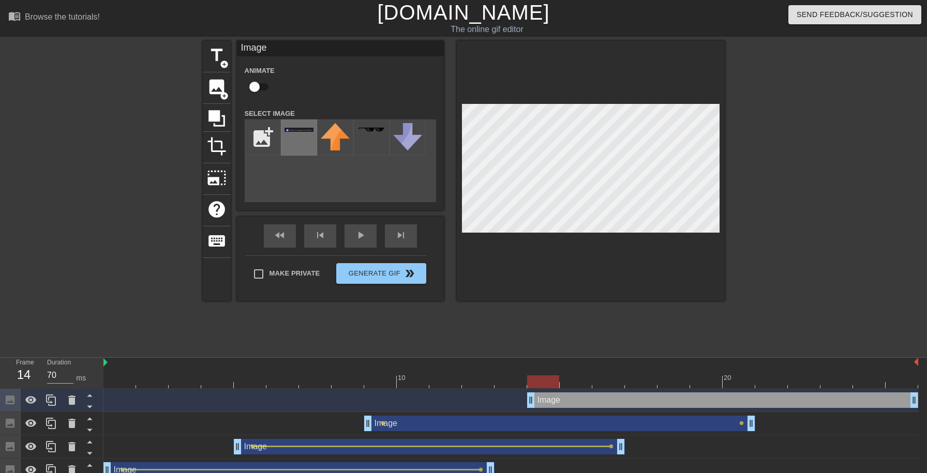
click at [300, 153] on div at bounding box center [299, 138] width 36 height 36
click at [383, 423] on span "lens" at bounding box center [383, 423] width 5 height 5
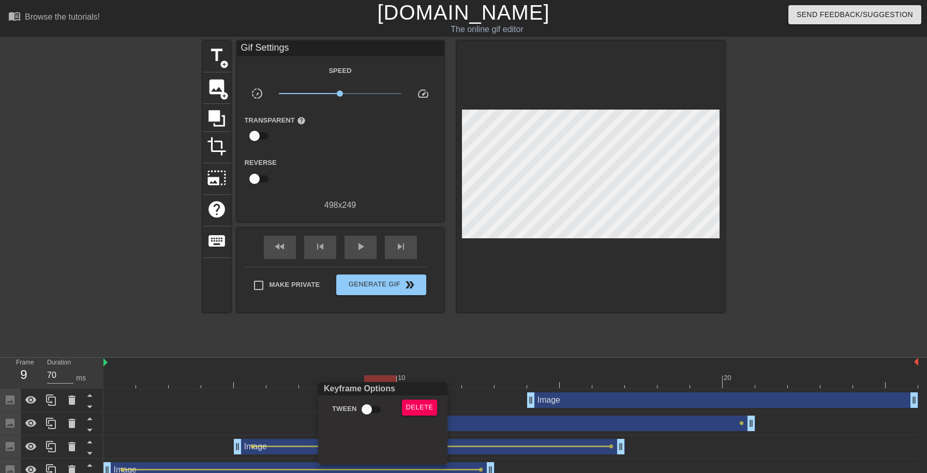
click at [383, 423] on div "Tween" at bounding box center [355, 412] width 78 height 24
click at [371, 415] on input "Tween" at bounding box center [366, 410] width 59 height 20
checkbox input "true"
click at [574, 370] on div at bounding box center [463, 236] width 927 height 473
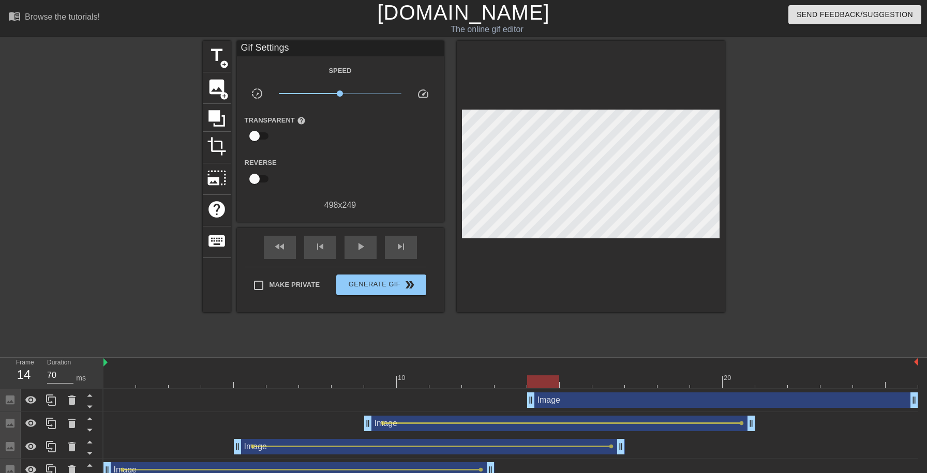
click at [541, 384] on div at bounding box center [510, 382] width 815 height 13
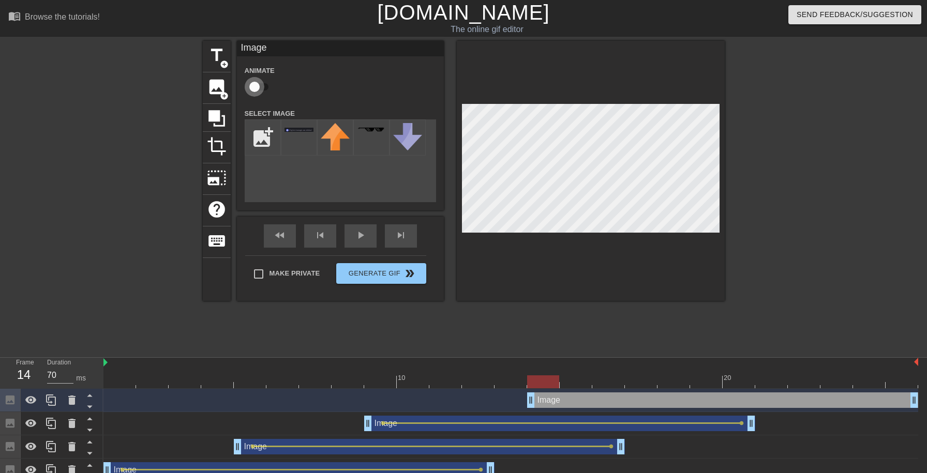
click at [255, 85] on input "checkbox" at bounding box center [254, 87] width 59 height 20
checkbox input "true"
click at [904, 384] on div at bounding box center [510, 382] width 815 height 13
click at [429, 180] on div "title add_circle image add_circle crop photo_size_select_large help keyboard Im…" at bounding box center [464, 171] width 522 height 260
click at [547, 401] on span "lens" at bounding box center [546, 400] width 5 height 5
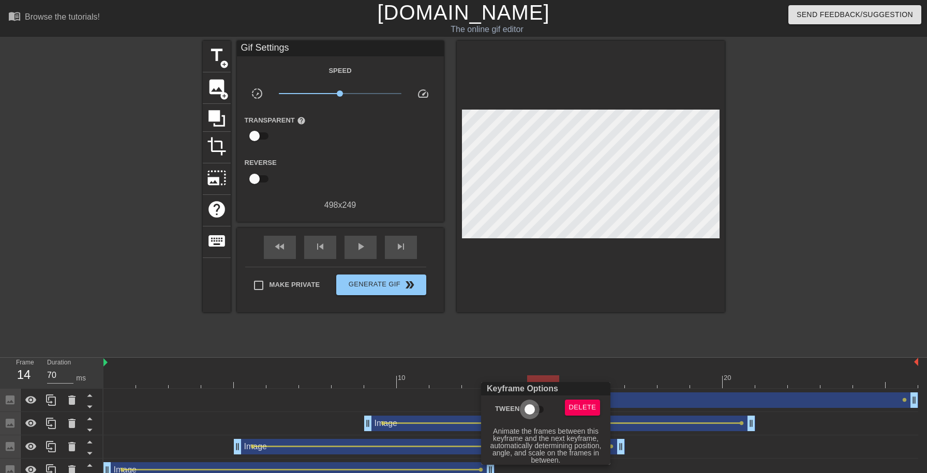
click at [528, 414] on input "Tween" at bounding box center [529, 410] width 59 height 20
checkbox input "true"
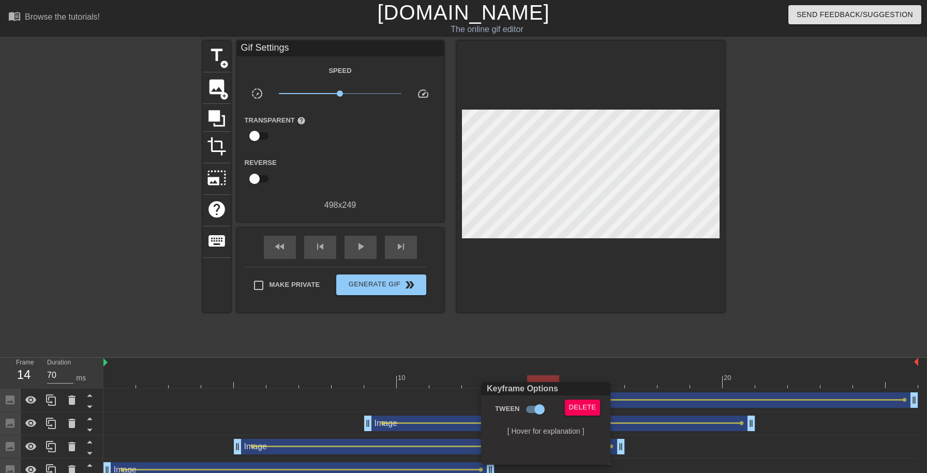
click at [116, 387] on div at bounding box center [463, 236] width 927 height 473
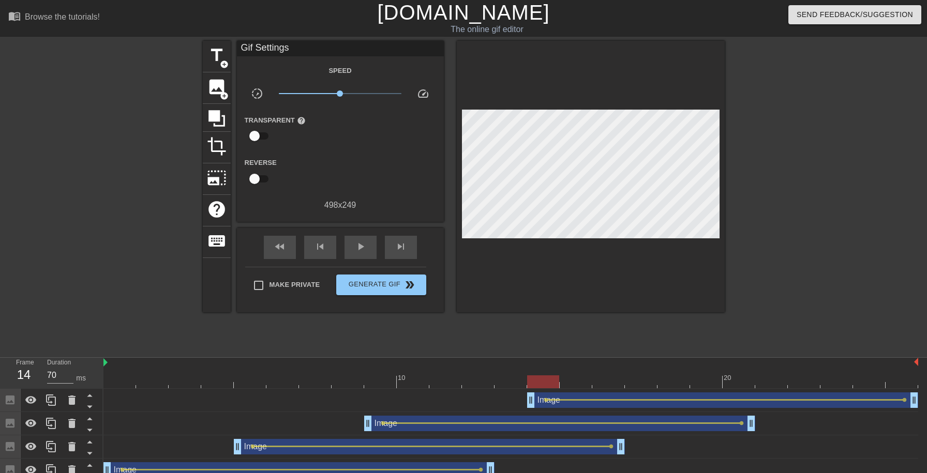
click at [116, 387] on div at bounding box center [510, 382] width 815 height 13
click at [217, 55] on span "title" at bounding box center [217, 56] width 20 height 20
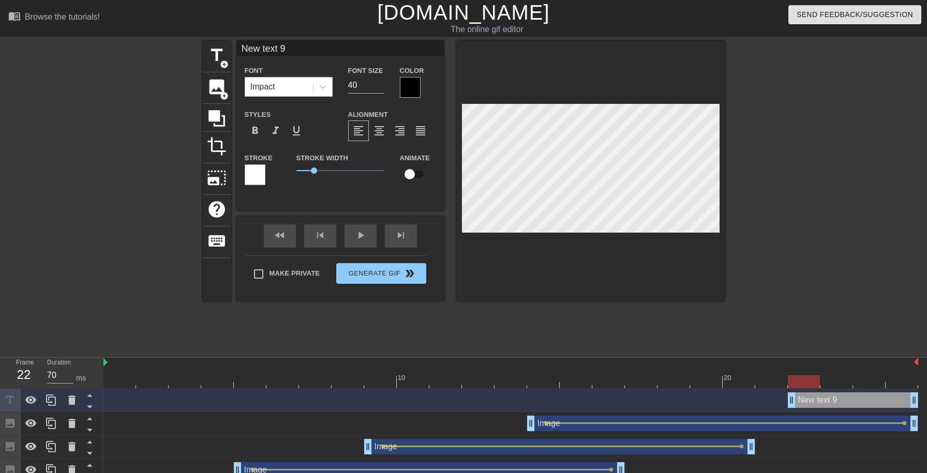
click at [258, 175] on div at bounding box center [255, 175] width 21 height 21
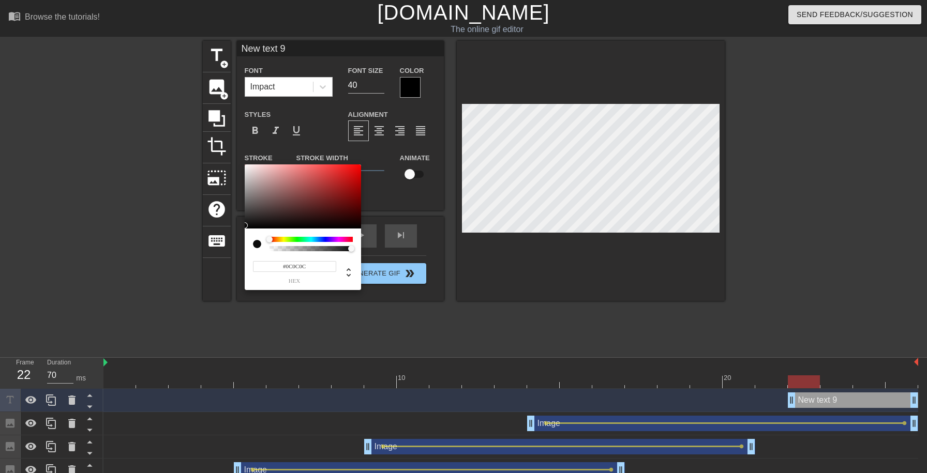
type input "#000000"
drag, startPoint x: 281, startPoint y: 210, endPoint x: 236, endPoint y: 232, distance: 49.8
click at [245, 229] on div at bounding box center [303, 197] width 116 height 64
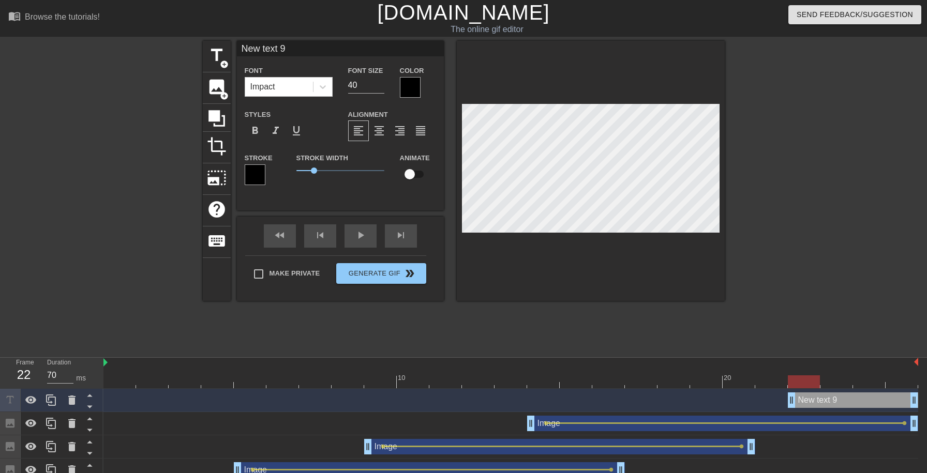
click at [402, 87] on div at bounding box center [410, 87] width 21 height 21
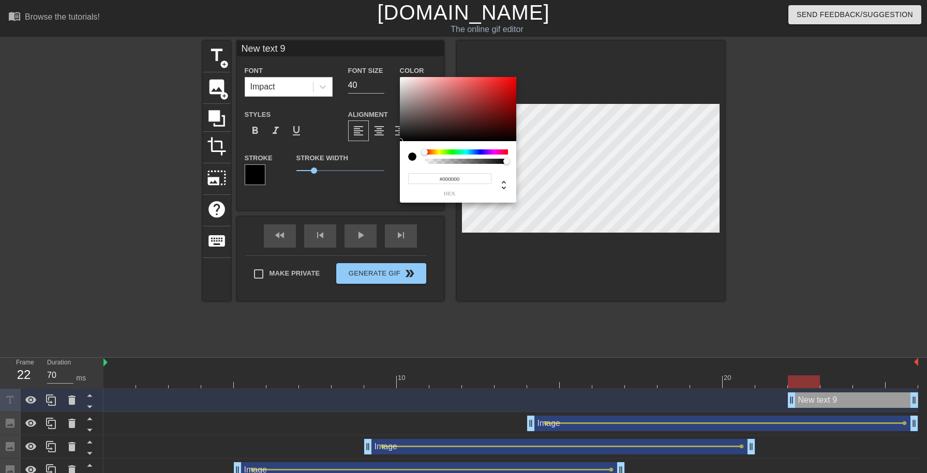
click at [440, 150] on div at bounding box center [466, 152] width 83 height 5
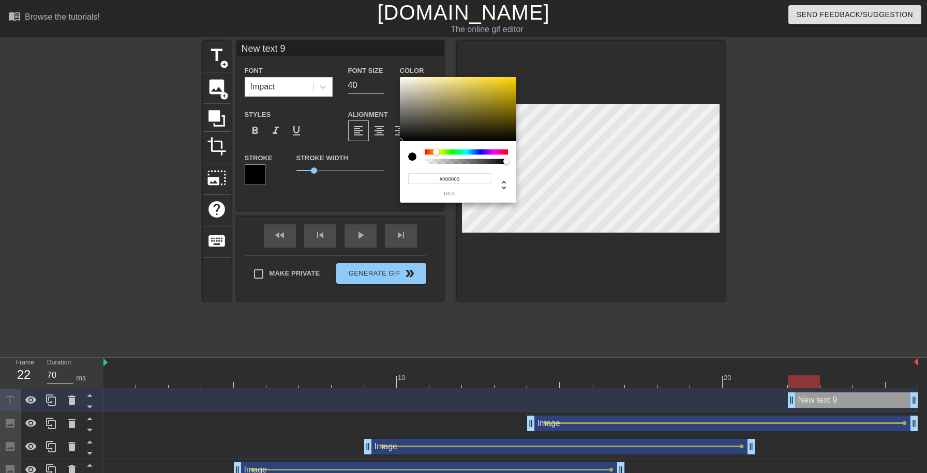
click at [436, 154] on div at bounding box center [466, 152] width 83 height 5
type input "#FFD800"
drag, startPoint x: 495, startPoint y: 99, endPoint x: 528, endPoint y: 67, distance: 46.5
click at [516, 77] on div at bounding box center [458, 109] width 116 height 64
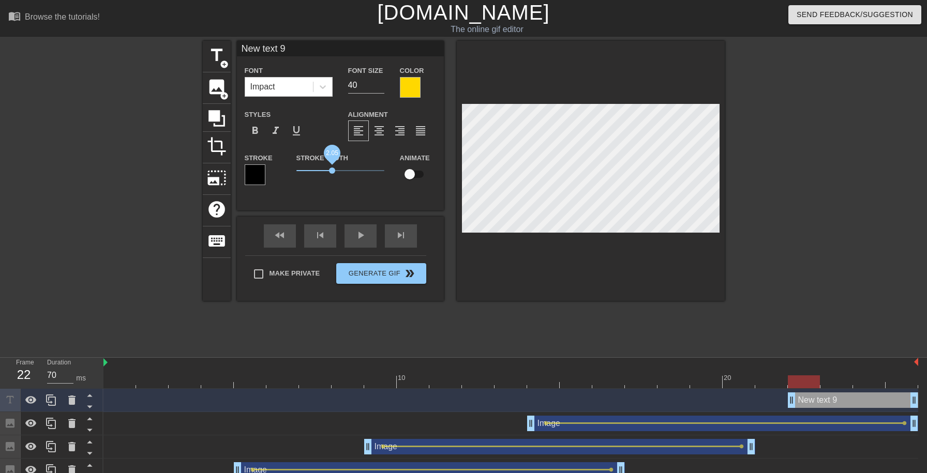
drag, startPoint x: 317, startPoint y: 170, endPoint x: 333, endPoint y: 172, distance: 16.7
click at [333, 172] on span "2.05" at bounding box center [332, 171] width 6 height 6
click at [249, 126] on span "format_bold" at bounding box center [255, 131] width 12 height 12
type input "W"
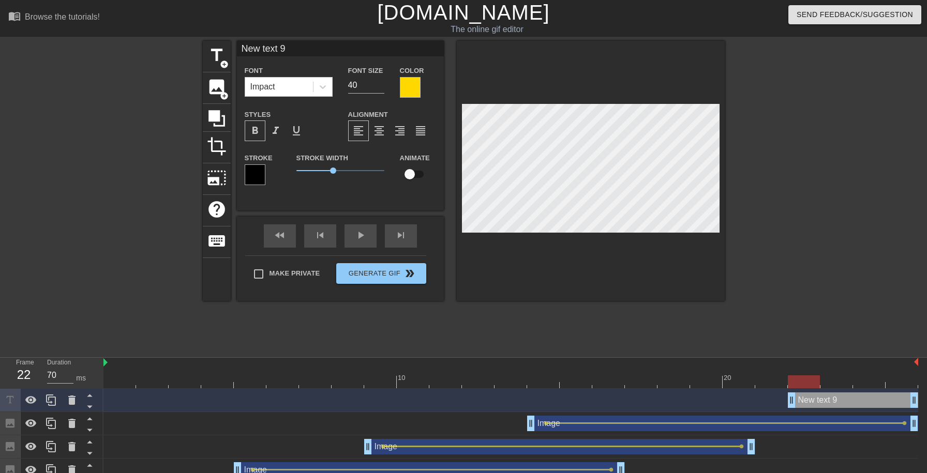
type textarea "W"
type input "Wh"
type textarea "Wh"
type input "Whe"
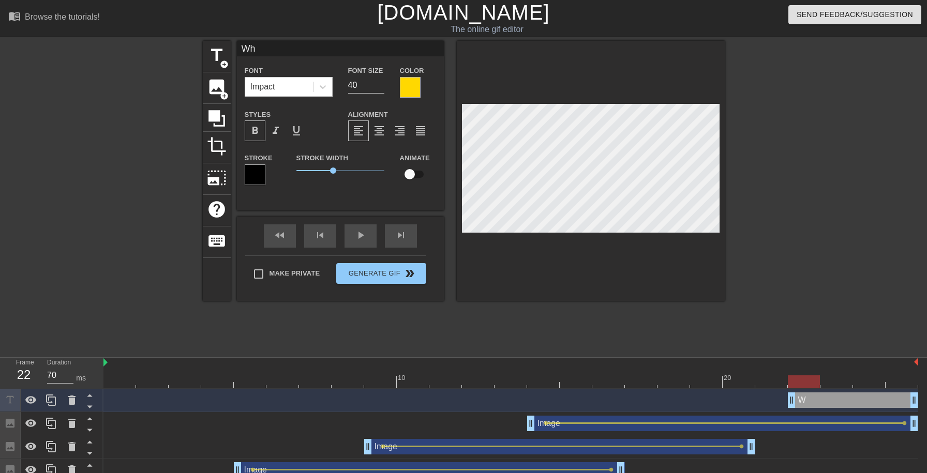
type textarea "Whe"
type input "When"
type textarea "When"
type input "When"
type textarea "When"
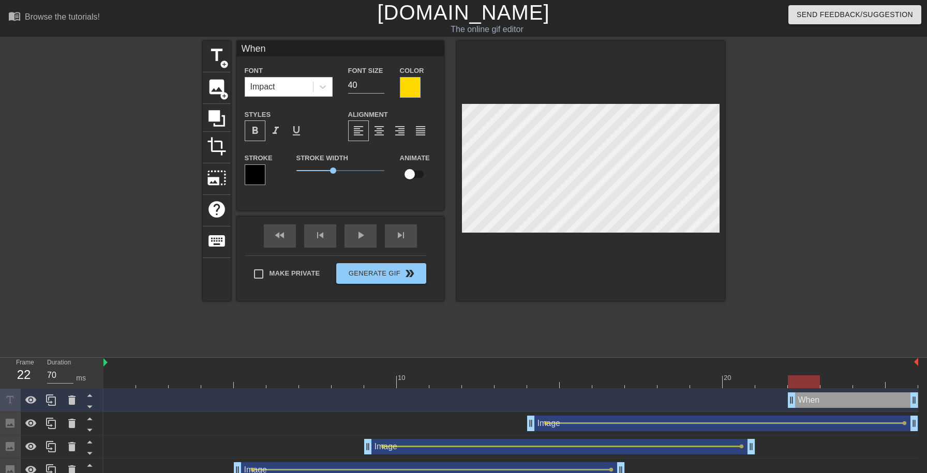
type input "When G"
type textarea "When G"
type input "When GI"
type textarea "When GI"
type input "When GIF"
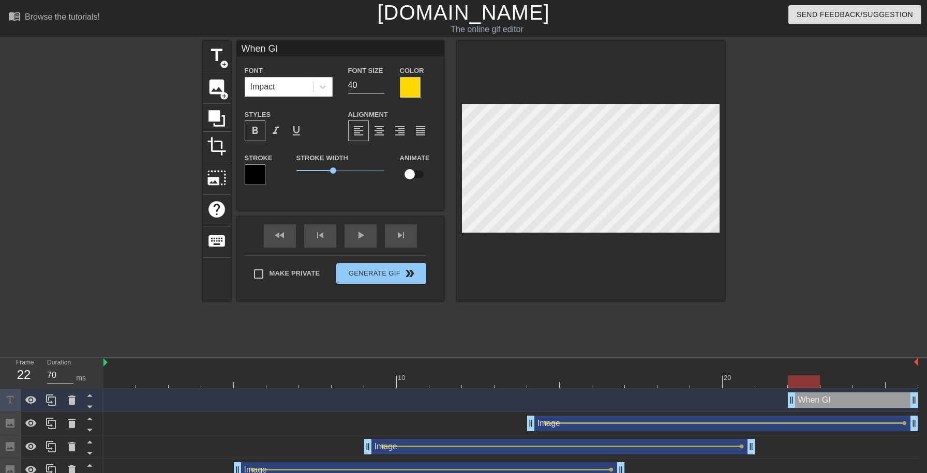
type textarea "When GIF"
type input "When GIF"
type textarea "When GIF"
type input "When GIF n"
type textarea "When GIF n"
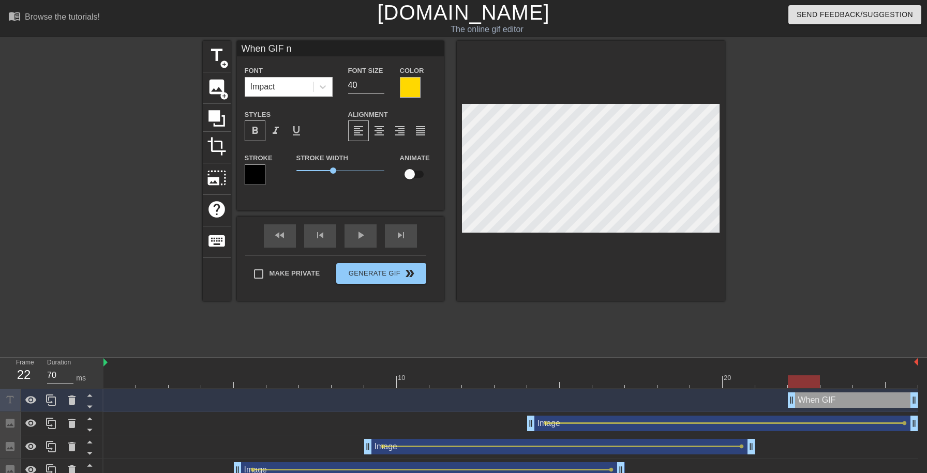
type input "When GIF no"
type textarea "When GIF no"
type input "When GIF not"
type textarea "When GIF not"
type input "When GIF not"
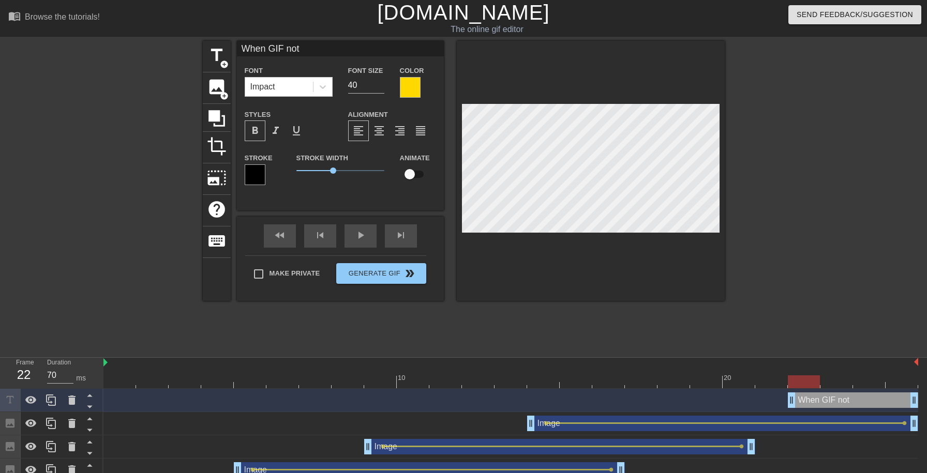
type textarea "When GIF not"
type input "When GIF not i"
type textarea "When GIF not in"
type input "When GIF not in"
type textarea "When GIF not in"
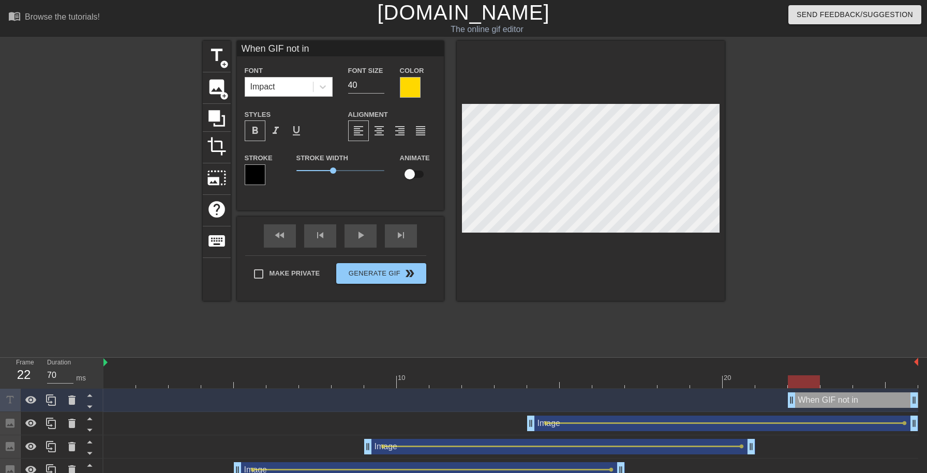
type input "When GIF not in r"
type textarea "When GIF not in r"
type input "When GIF not in re"
type textarea "When GIF not in rep"
type input "When GIF not in rep"
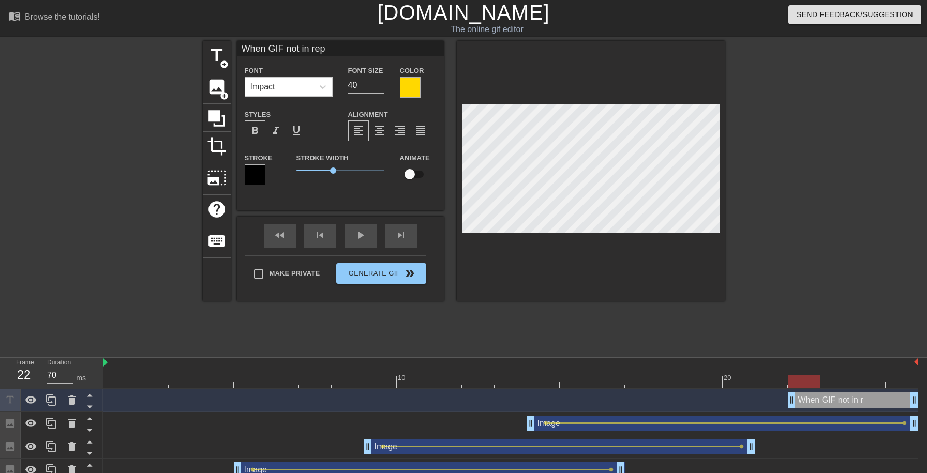
type textarea "When GIF not in repl"
type input "When GIF not in reply"
type textarea "When GIF not in reply"
type input "When GIF not in reply"
type textarea "When GIF not in reply"
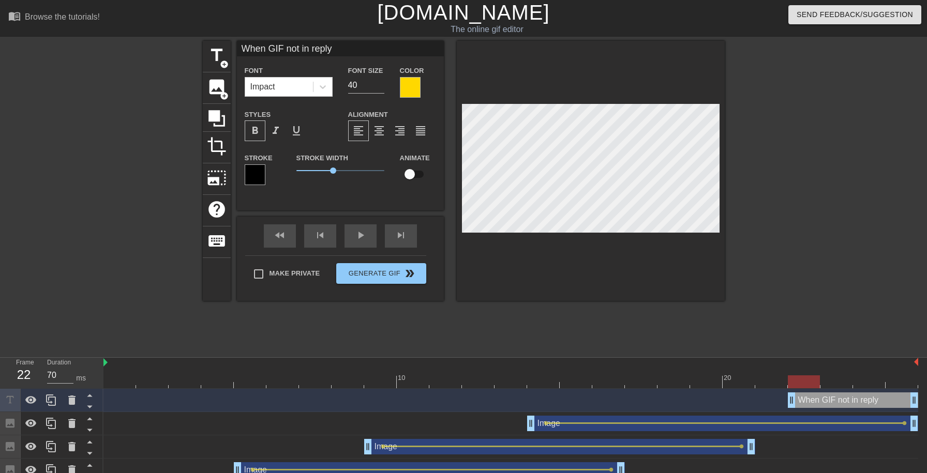
type input "When GIF not in reply d"
type textarea "When GIF not in reply d"
type input "When GIF not in reply du"
type textarea "When GIF not in reply du"
type input "When GIF not in reply dur"
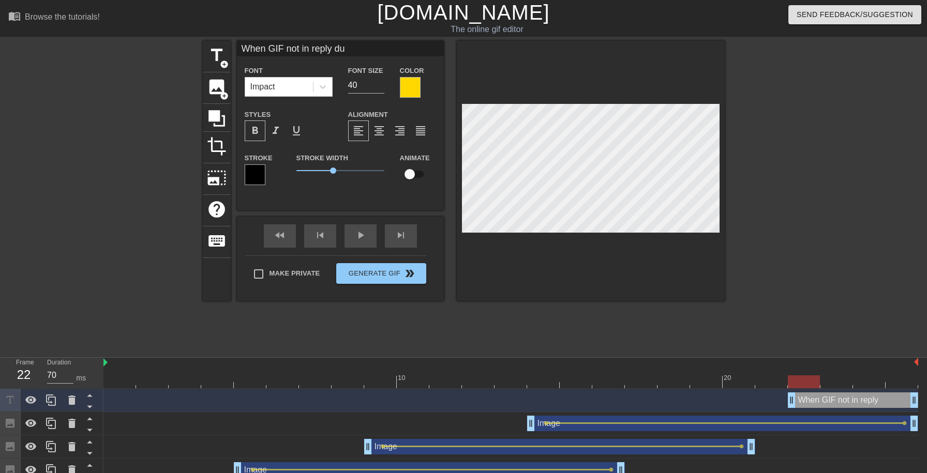
type textarea "When GIF not in reply dur"
type input "When GIF not in reply duri"
type textarea "When GIF not in reply durin"
type input "When GIF not in reply durin"
type textarea "When GIF not in reply during"
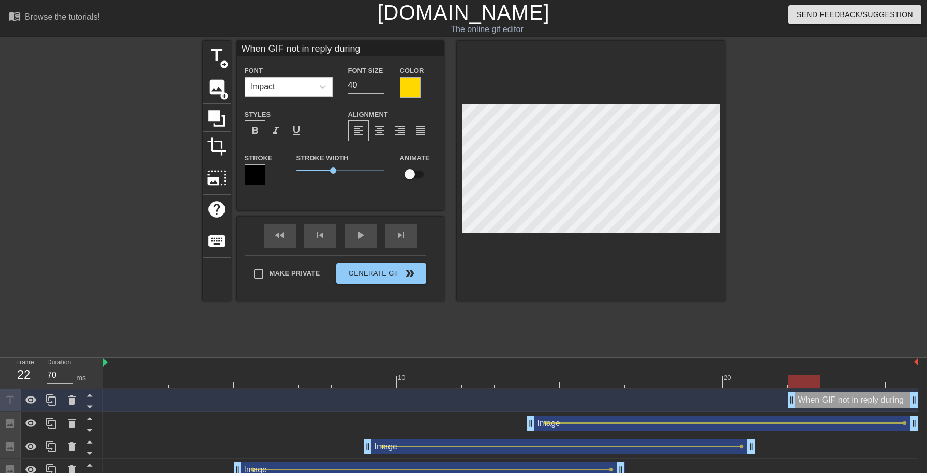
type input "When GIF not in reply during"
type textarea "When GIF not in reply during"
type input "When GIF not in reply during M"
type textarea "When GIF not in reply during M"
type input "When GIF not in reply during MO"
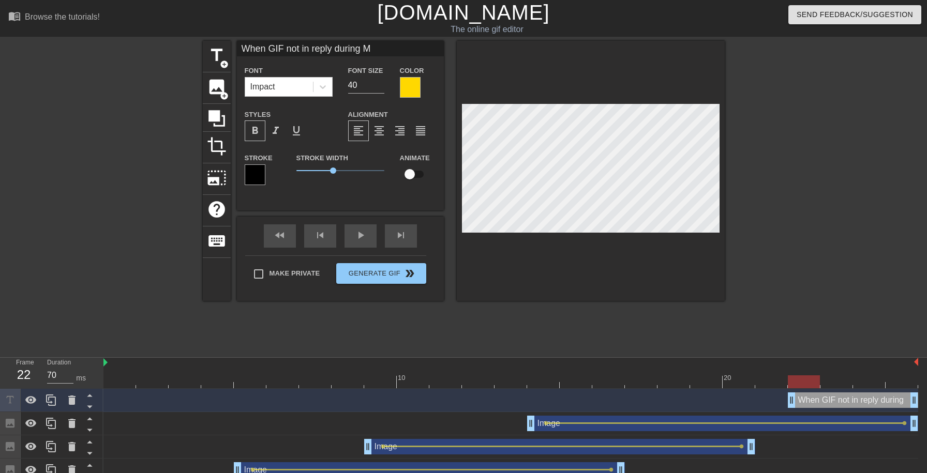
type textarea "When GIF not in reply during MO"
click at [381, 87] on input "39" at bounding box center [366, 85] width 36 height 17
click at [381, 87] on input "38" at bounding box center [366, 85] width 36 height 17
click at [381, 87] on input "37" at bounding box center [366, 85] width 36 height 17
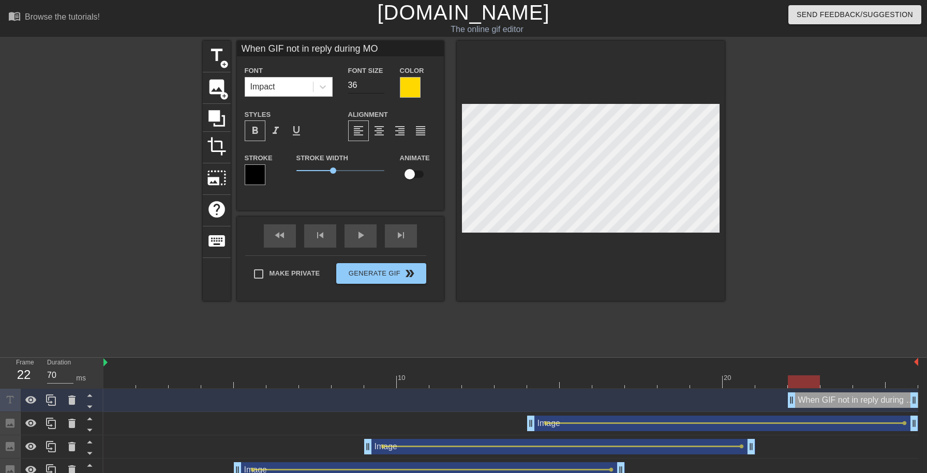
type input "36"
click at [381, 87] on input "36" at bounding box center [366, 85] width 36 height 17
click at [383, 264] on div "fast_rewind skip_previous play_arrow skip_next Make Private Generate Gif double…" at bounding box center [340, 259] width 207 height 84
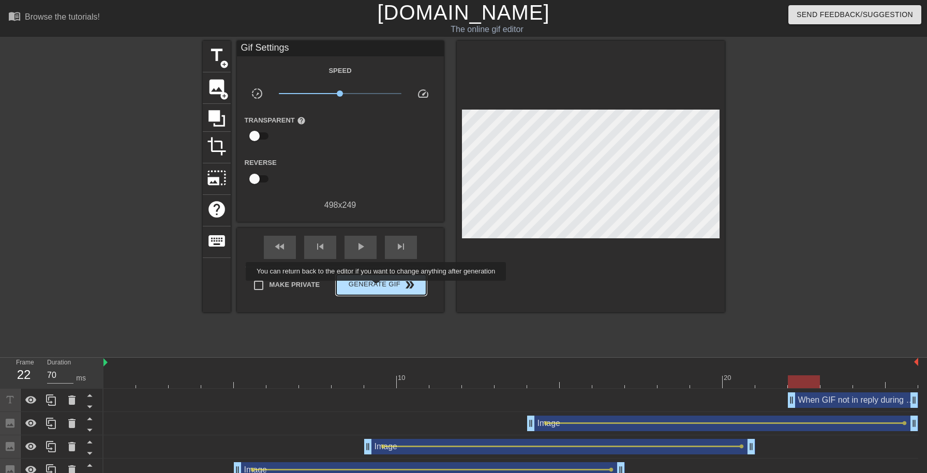
click at [382, 288] on span "Generate Gif double_arrow" at bounding box center [380, 285] width 81 height 12
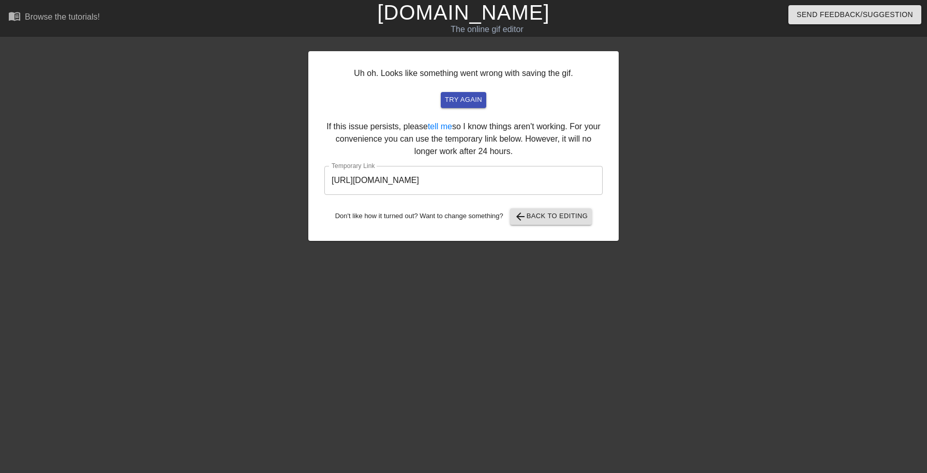
click at [449, 180] on input "[URL][DOMAIN_NAME]" at bounding box center [463, 180] width 278 height 29
click at [527, 214] on span "arrow_back" at bounding box center [520, 217] width 12 height 12
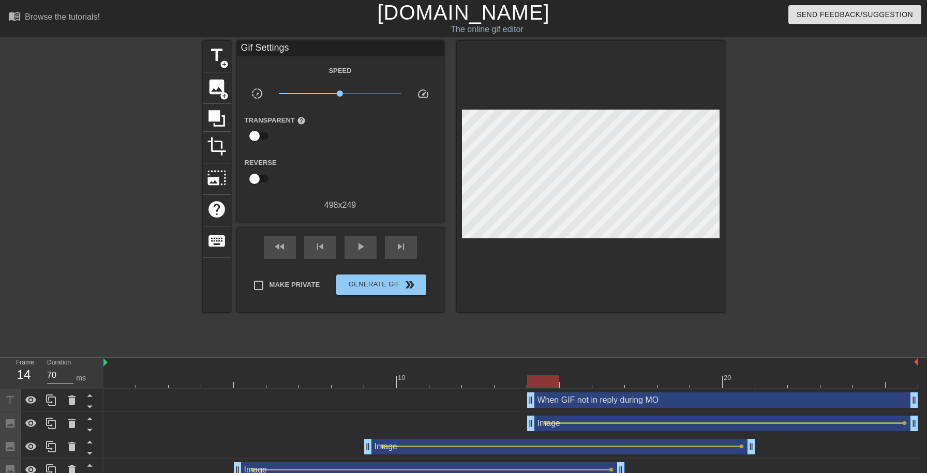
drag, startPoint x: 791, startPoint y: 399, endPoint x: 389, endPoint y: 398, distance: 402.1
click at [389, 398] on div "When GIF not in reply during MO drag_handle drag_handle" at bounding box center [510, 401] width 815 height 16
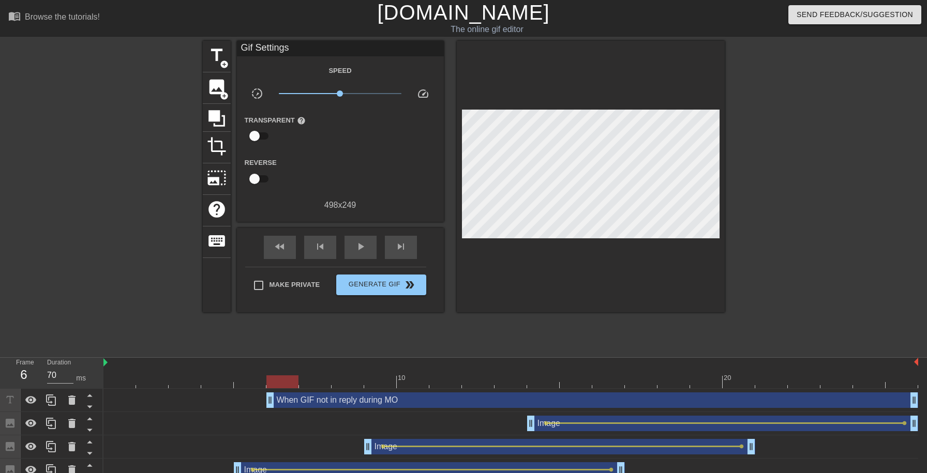
drag, startPoint x: 399, startPoint y: 404, endPoint x: 211, endPoint y: 388, distance: 189.0
click at [211, 388] on div "10 20 When GIF not in reply during MO drag_handle drag_handle Image drag_handle…" at bounding box center [515, 431] width 824 height 147
drag, startPoint x: 204, startPoint y: 402, endPoint x: 90, endPoint y: 394, distance: 114.6
click at [90, 394] on div "Frame 4 Duration 70 ms 10 20 When GIF not in reply during MO drag_handle drag_h…" at bounding box center [463, 431] width 927 height 147
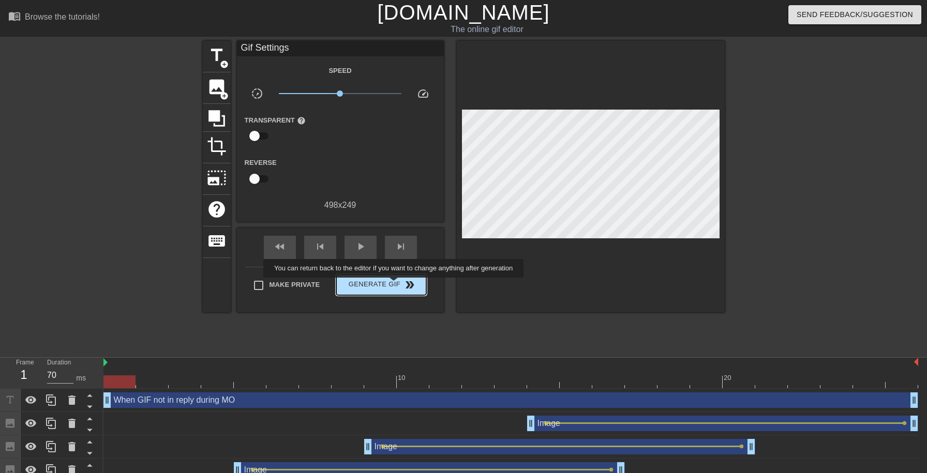
click at [401, 285] on span "Generate Gif double_arrow" at bounding box center [380, 285] width 81 height 12
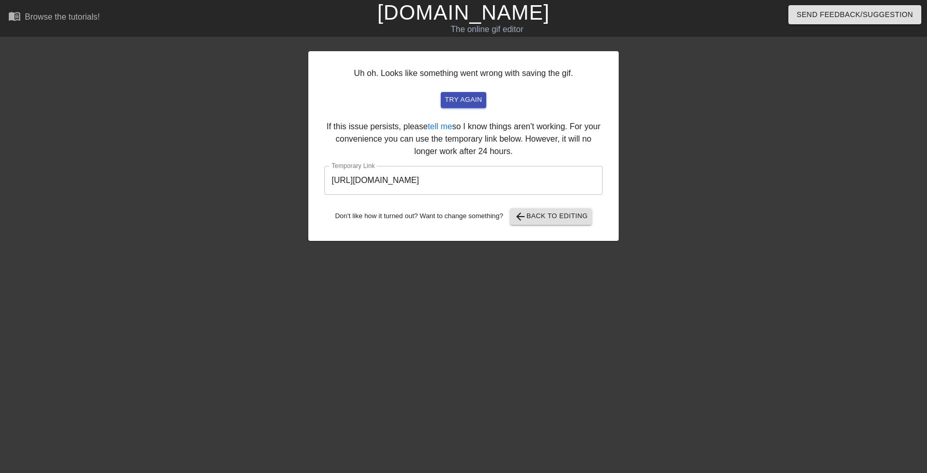
click at [373, 180] on input "[URL][DOMAIN_NAME]" at bounding box center [463, 180] width 278 height 29
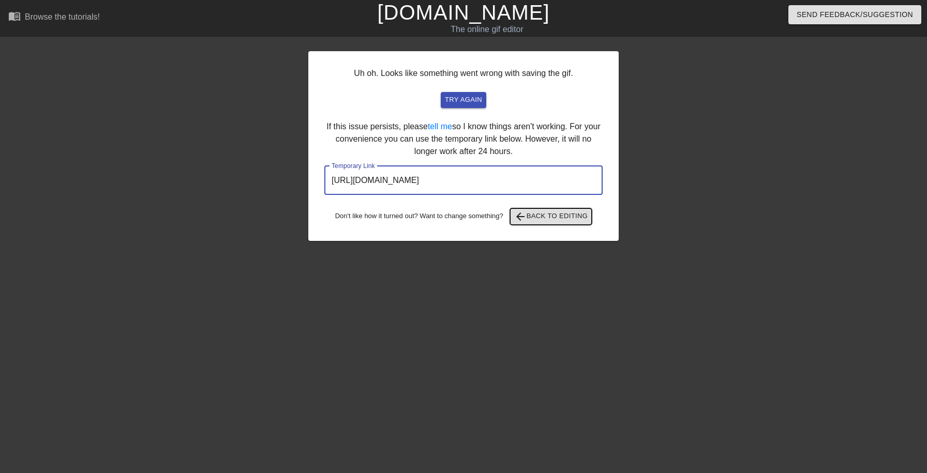
click at [558, 217] on span "arrow_back Back to Editing" at bounding box center [551, 217] width 74 height 12
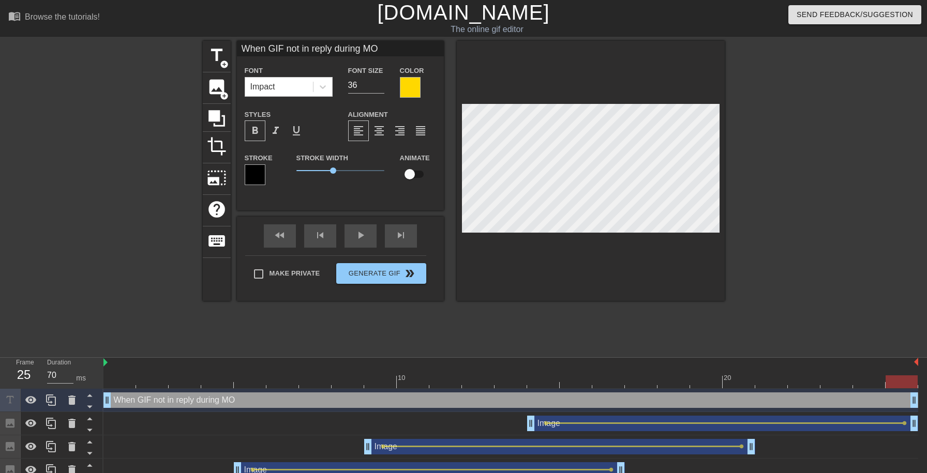
scroll to position [0, 5]
type textarea "When GIF not in repl during MO"
type input "When GIF not in repl during MO"
type textarea "When GIF not in rep during MO"
type input "When GIF not in rep during MO"
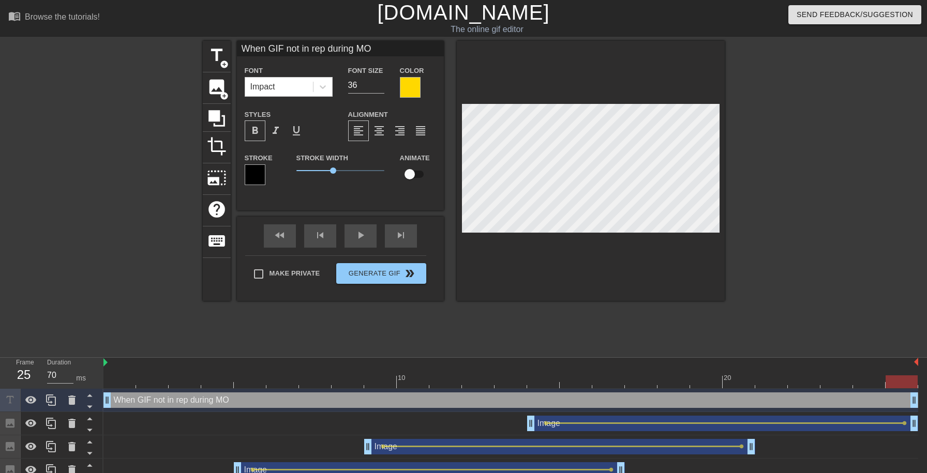
type textarea "When GIF not in re during MO"
type input "When GIF not in re during MO"
type textarea "When GIF not in r during MO"
type input "When GIF not in r during MO"
type textarea "When GIF not in during MO"
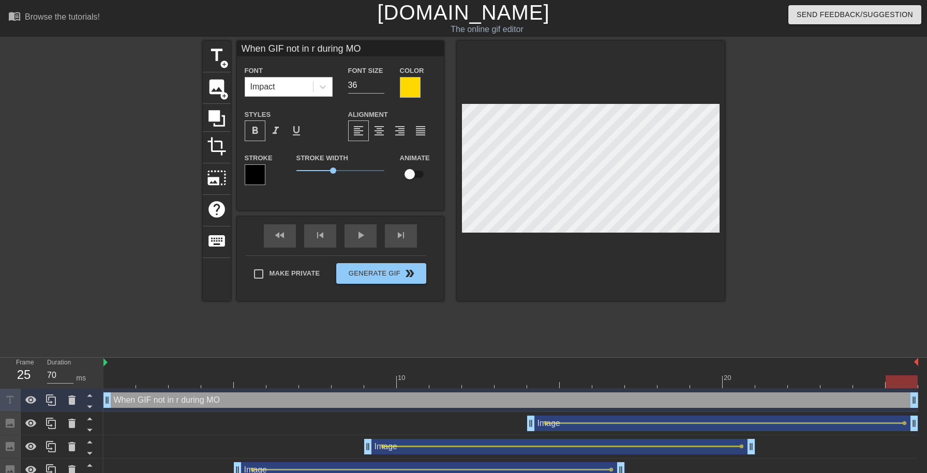
type input "When GIF not in during MO"
type textarea "When GIF not in during MO"
type input "When GIF not in during MO"
type textarea "When GIF not i during MO"
type input "When GIF not i during MO"
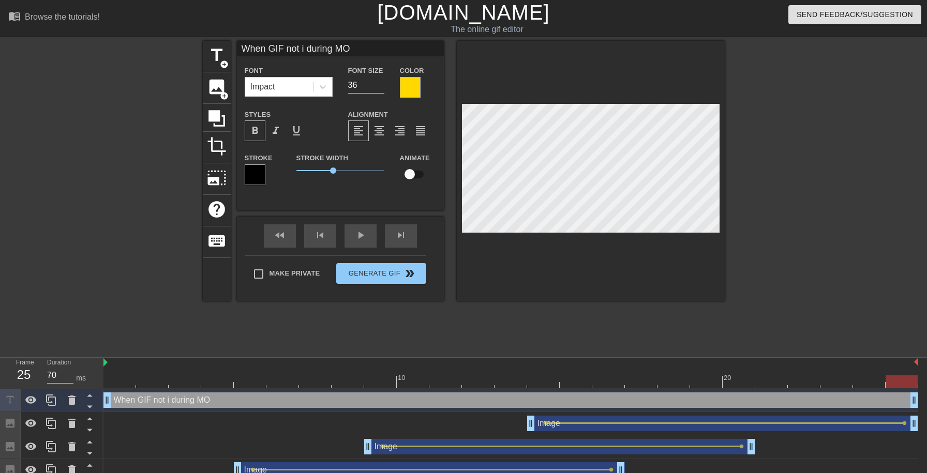
type textarea "When GIF not during MO"
type input "When GIF not during MO"
type textarea "When GIF not m during MO"
type input "When GIF not m during MO"
type textarea "When GIF not mo during MO"
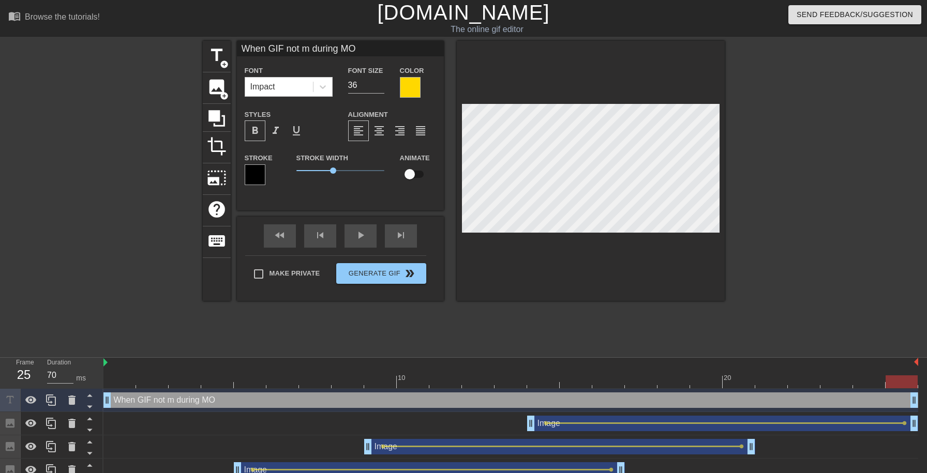
type input "When GIF not mo during MO"
type textarea "When GIF not mov during MO"
type input "When GIF not mov during MO"
type textarea "When GIF not movi during MO"
type input "When GIF not movi during MO"
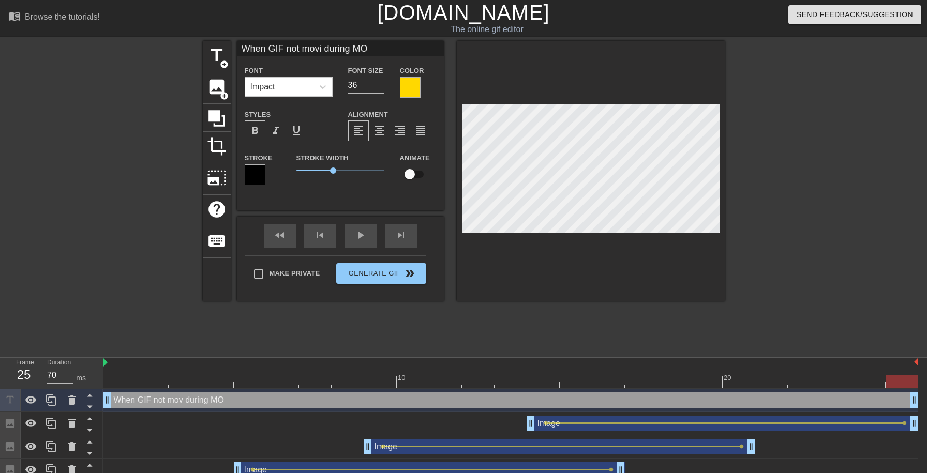
type textarea "When GIF not movin during MO"
type input "When GIF not movin during MO"
type textarea "When GIF not moving during MO"
type input "When GIF not moving during MO"
click at [378, 274] on div "Make Private Generate Gif double_arrow" at bounding box center [335, 276] width 181 height 41
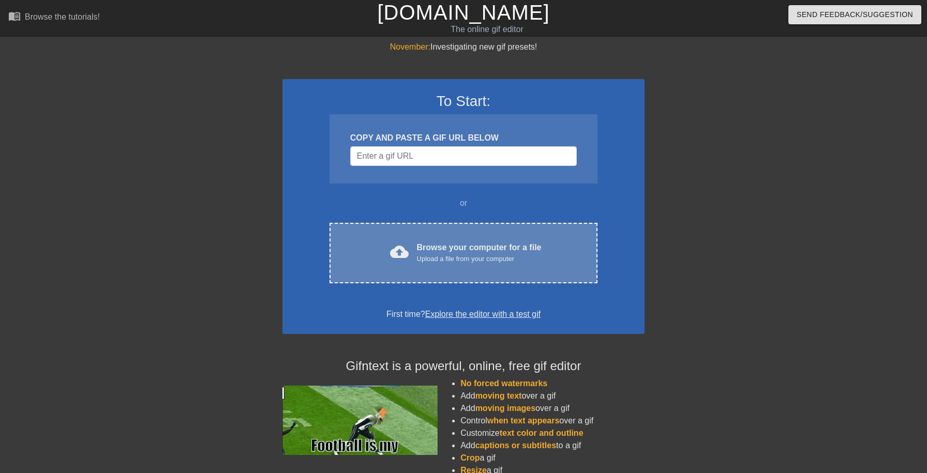
click at [472, 259] on div "Upload a file from your computer" at bounding box center [479, 259] width 125 height 10
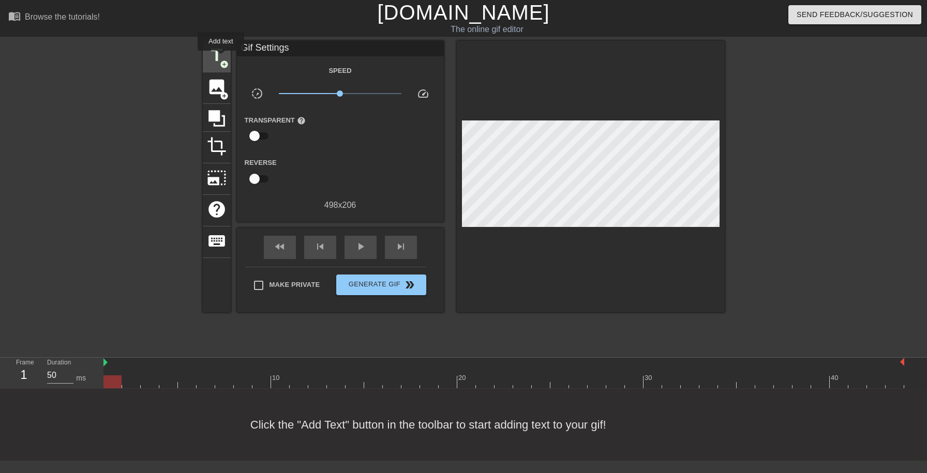
click at [221, 58] on span "title" at bounding box center [217, 56] width 20 height 20
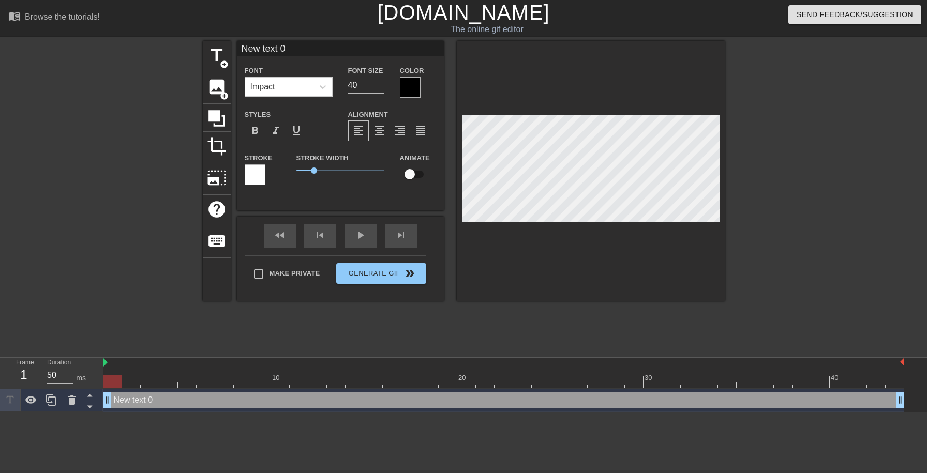
click at [403, 94] on div at bounding box center [410, 87] width 21 height 21
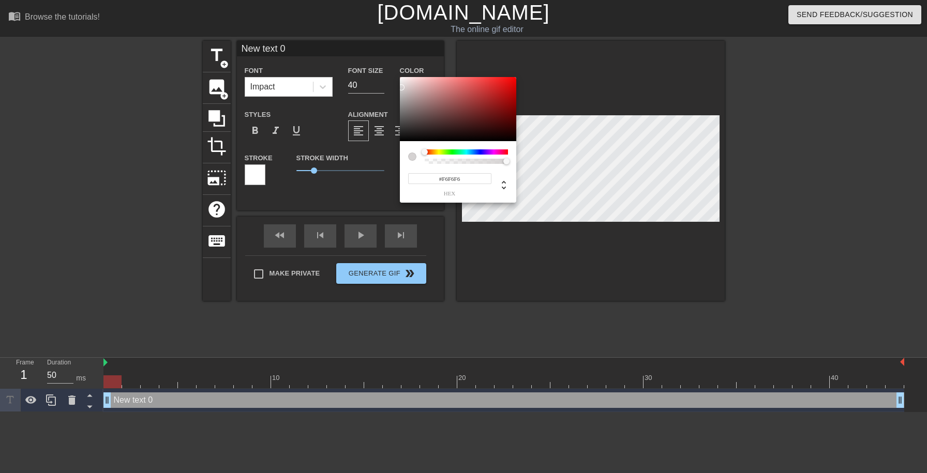
type input "#FFFFFF"
drag, startPoint x: 408, startPoint y: 116, endPoint x: 377, endPoint y: 60, distance: 64.4
click at [400, 77] on div at bounding box center [458, 109] width 116 height 64
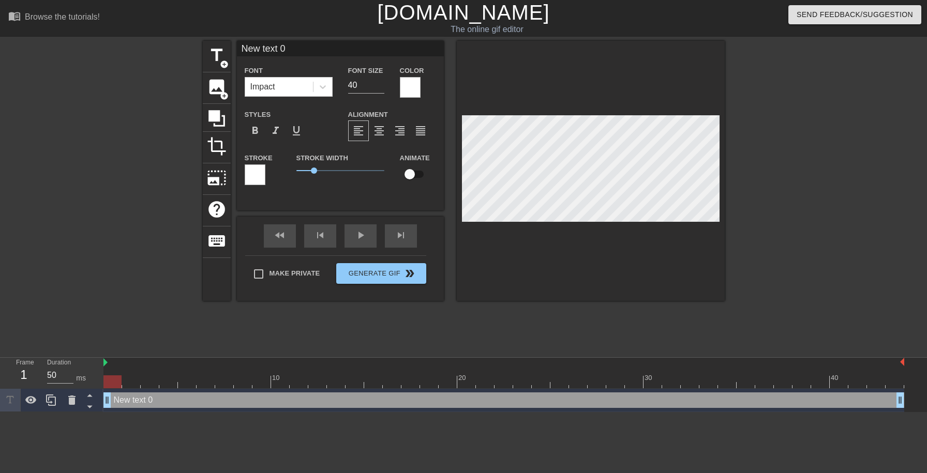
click at [262, 173] on div at bounding box center [255, 175] width 21 height 21
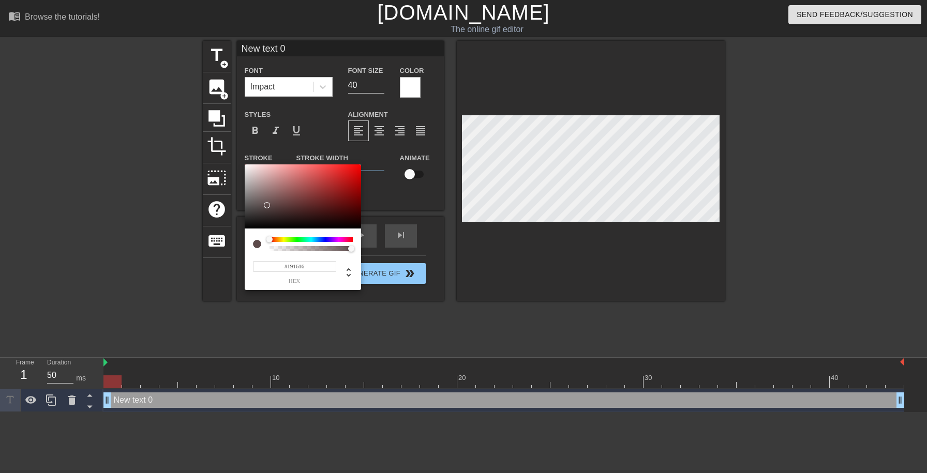
type input "#000000"
drag, startPoint x: 266, startPoint y: 205, endPoint x: 233, endPoint y: 265, distance: 68.1
click at [245, 229] on div at bounding box center [303, 197] width 116 height 64
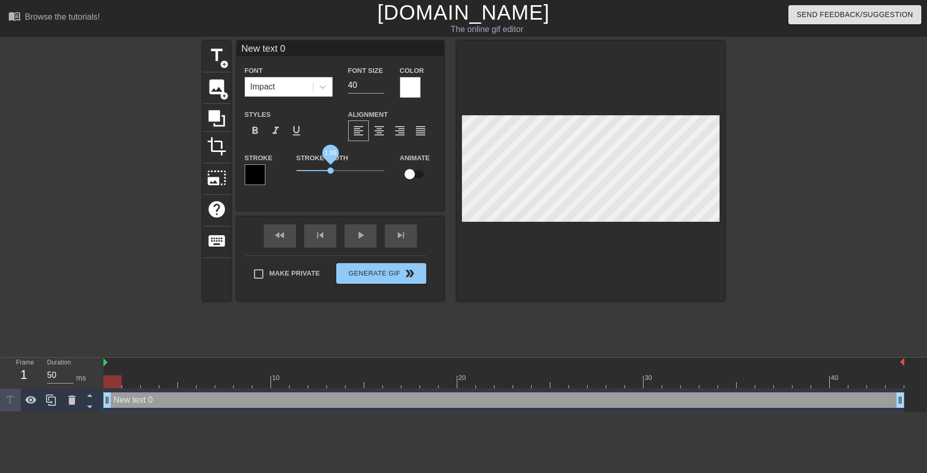
drag, startPoint x: 315, startPoint y: 171, endPoint x: 331, endPoint y: 172, distance: 15.6
click at [331, 172] on span "1.95" at bounding box center [331, 171] width 6 height 6
type input "o"
type textarea "om"
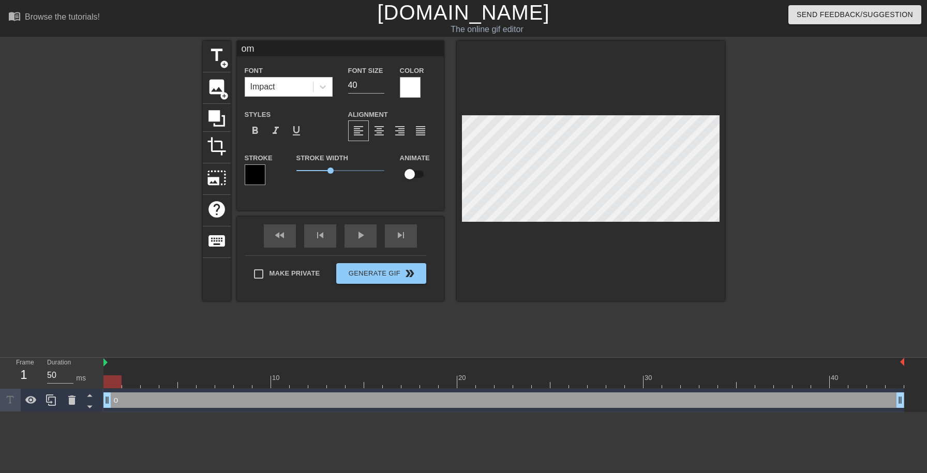
scroll to position [0, 0]
type input "omw"
type textarea "omw"
type input "omw"
type textarea "omw"
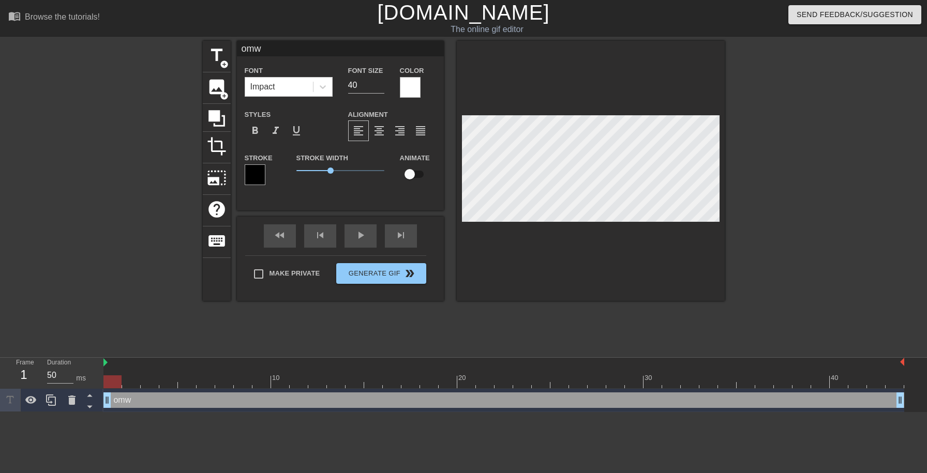
type input "omw t"
type textarea "omw to"
type input "omw to"
type textarea "omw to"
type input "omw to t"
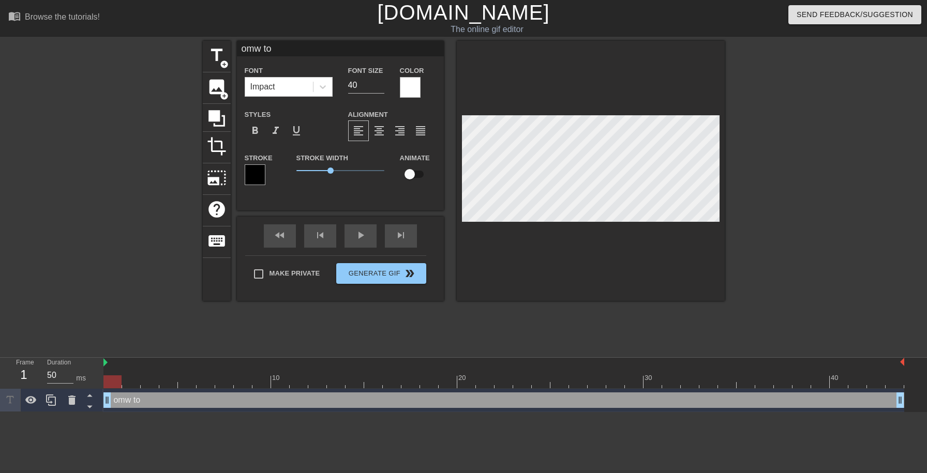
type textarea "omw to t"
type input "omw to ta"
type textarea "omw to tak"
type input "omw to take"
type textarea "omw to take"
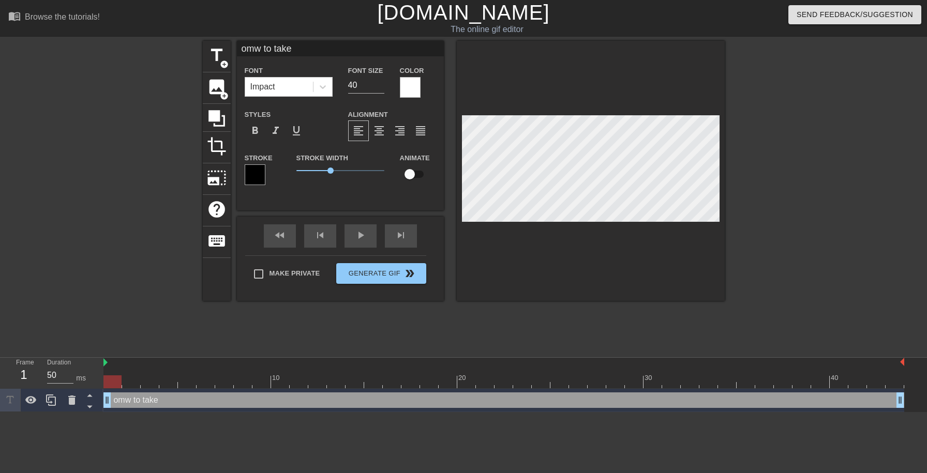
type input "omw to take"
type textarea "omw to take"
type input "omw to take u"
type textarea "omw to take u"
type input "omw to take ur"
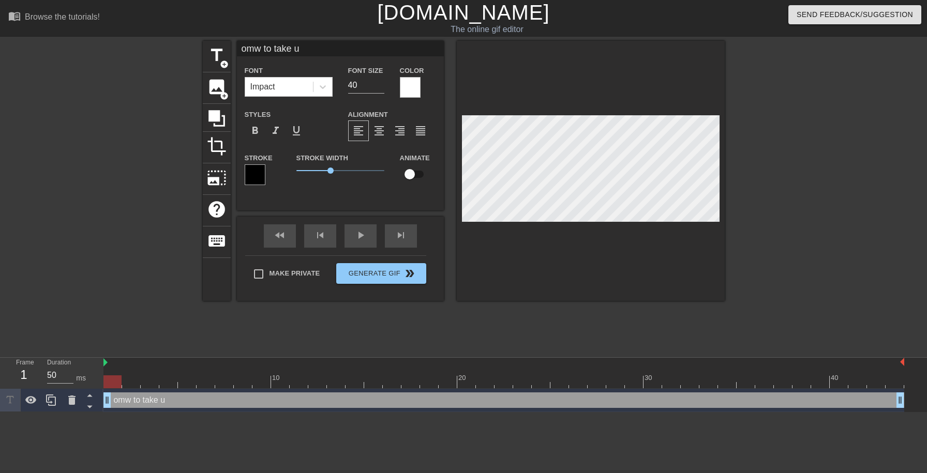
type textarea "omw to take ur"
type input "omw to take ur"
type textarea "omw to take ur"
type input "omw to take ur p"
type textarea "omw to take ur pe"
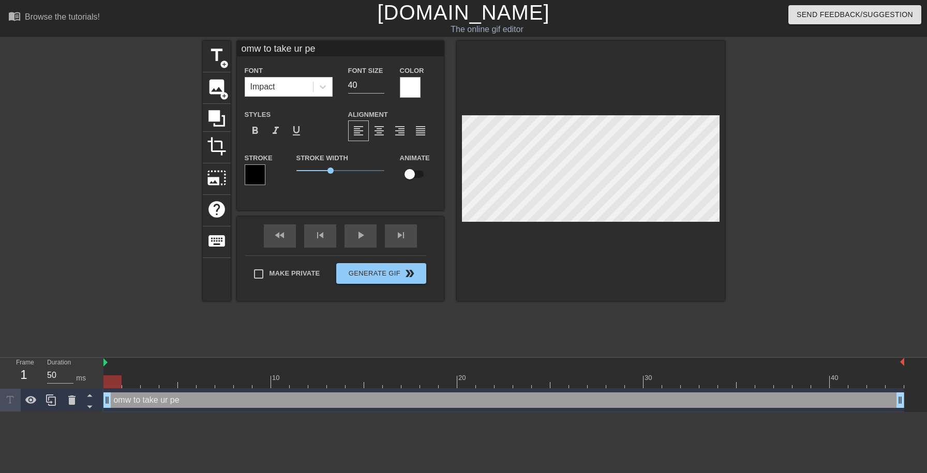
type input "omw to take ur per"
type textarea "omw to take ur per"
type input "omw to take ur perm"
type textarea "omw to take ur perm"
type input "omw to take ur perms"
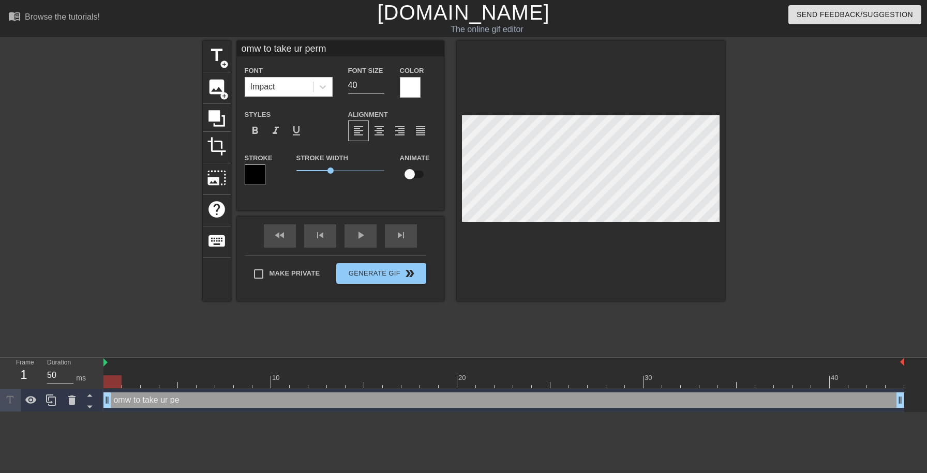
type textarea "omw to take ur perms"
type input "omw to take ur perms"
type textarea "omw to take ur perms"
type input "omw to take ur perms l"
type textarea "omw to take ur perms l"
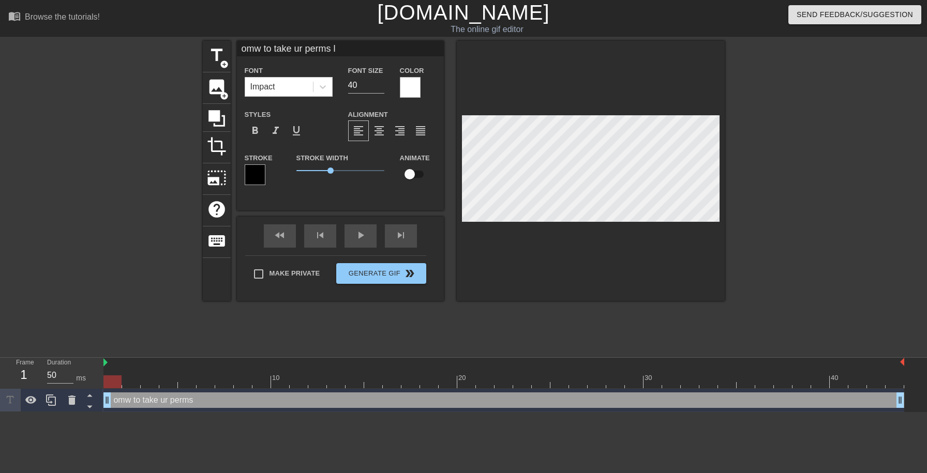
type input "omw to take ur perms lo"
type textarea "omw to take ur perms lo"
type input "omw to take ur perms lol"
type textarea "omw to take ur perms lol"
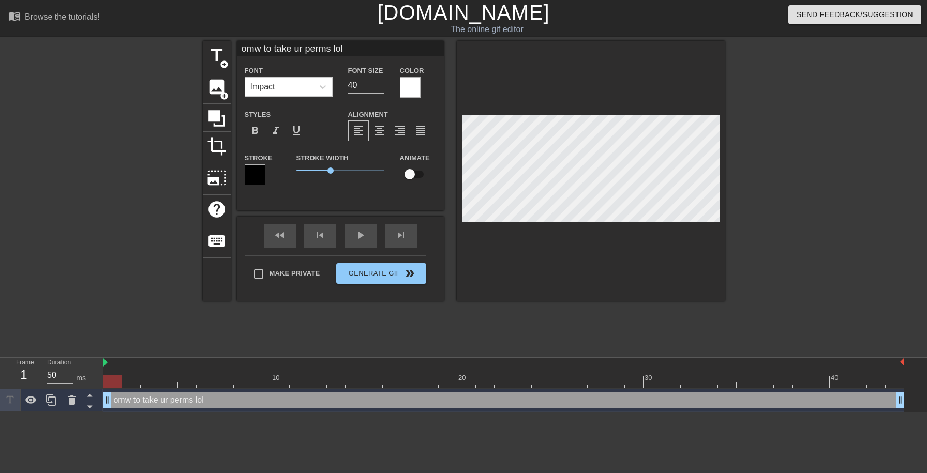
click at [658, 93] on div at bounding box center [591, 171] width 268 height 260
click at [130, 338] on div at bounding box center [112, 196] width 155 height 310
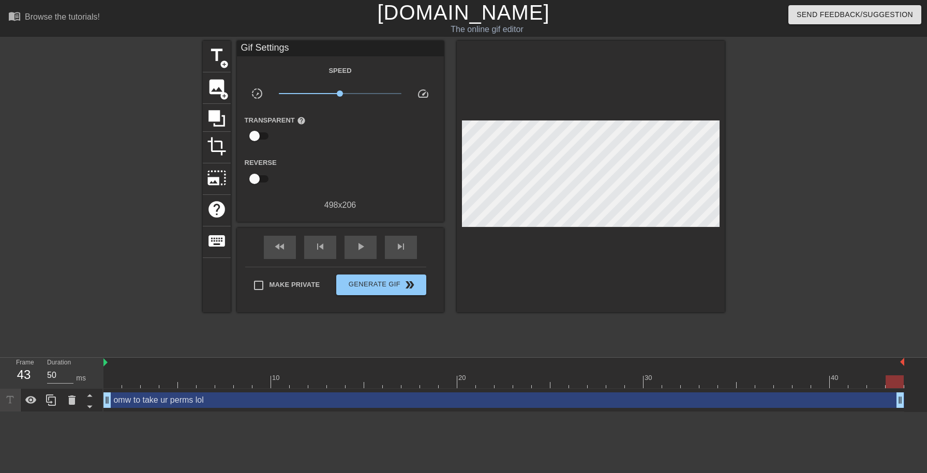
click at [113, 385] on div at bounding box center [503, 382] width 801 height 13
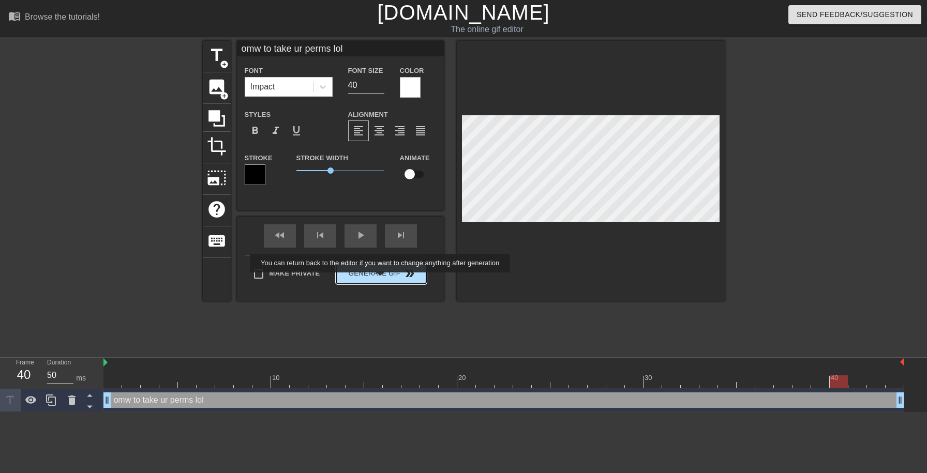
click at [387, 279] on span "Generate Gif double_arrow" at bounding box center [380, 274] width 81 height 12
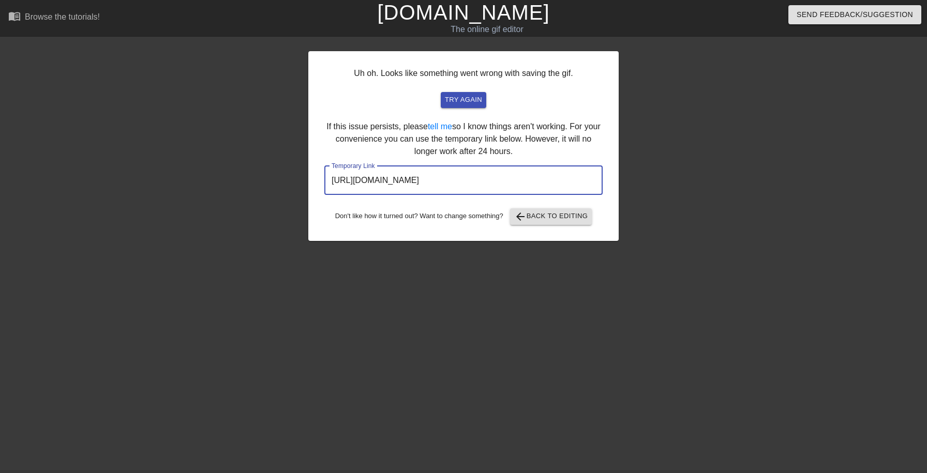
click at [449, 180] on input "https://www.gifntext.com/temp_generations/rUjdRGev.gif" at bounding box center [463, 180] width 278 height 29
